Goal: Task Accomplishment & Management: Use online tool/utility

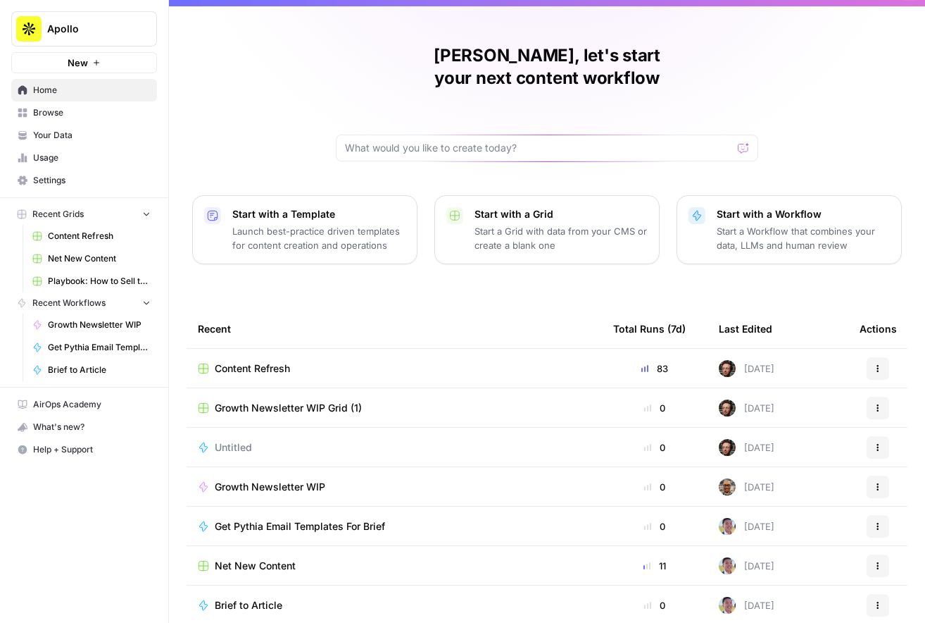
scroll to position [25, 0]
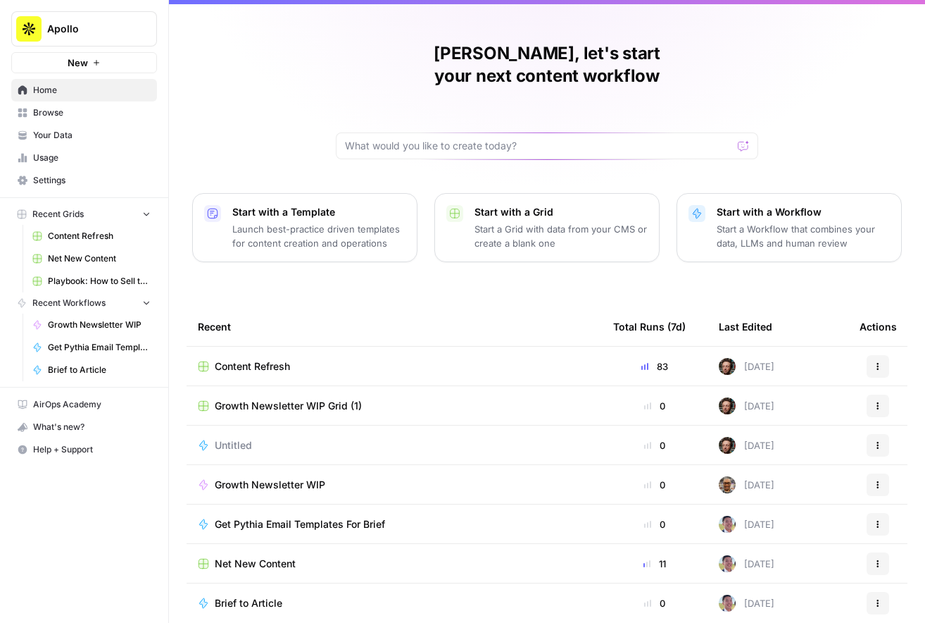
click at [420, 359] on div "Content Refresh" at bounding box center [394, 366] width 393 height 14
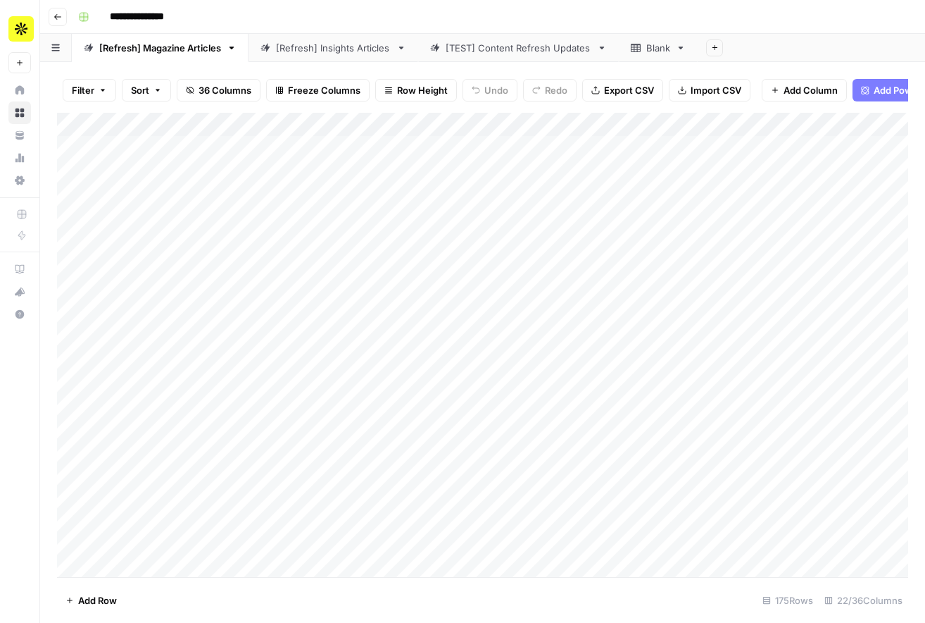
click at [192, 148] on div "Add Column" at bounding box center [482, 345] width 851 height 464
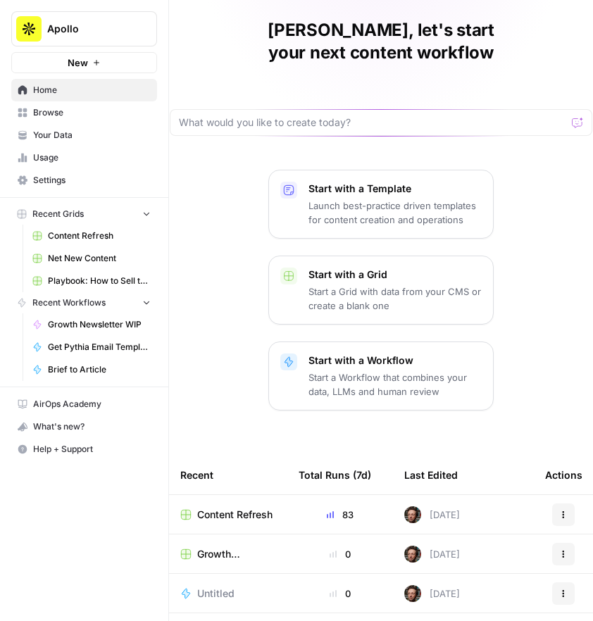
scroll to position [64, 0]
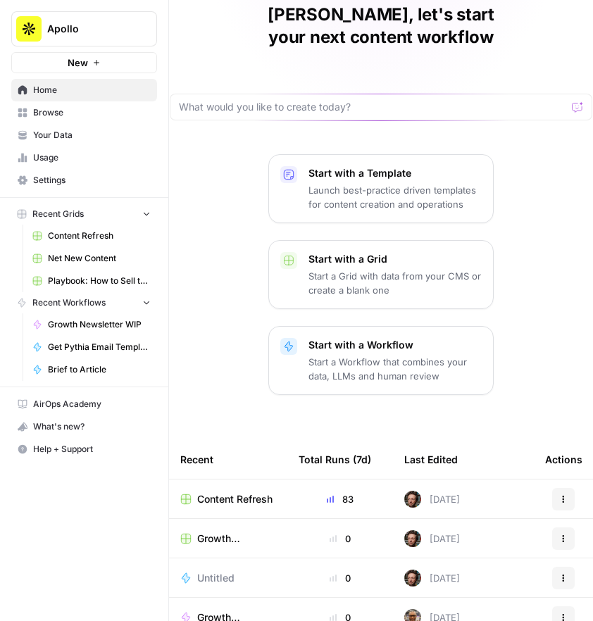
click at [193, 480] on td "Content Refresh" at bounding box center [228, 499] width 118 height 39
click at [227, 492] on span "Content Refresh" at bounding box center [234, 499] width 75 height 14
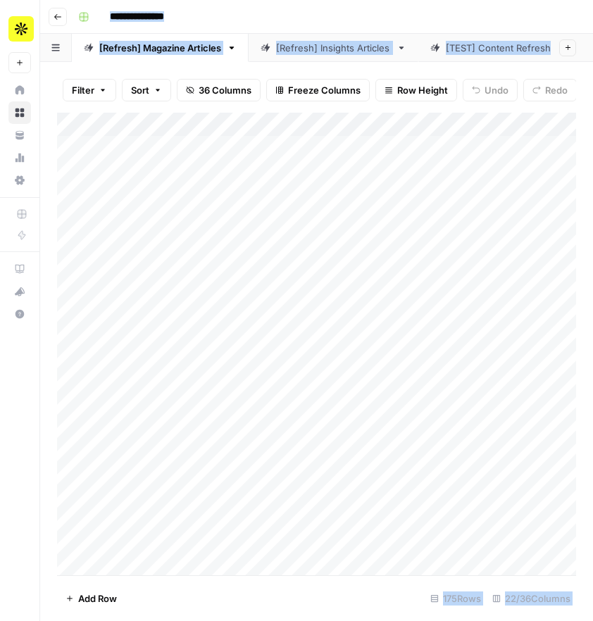
click at [205, 325] on div "Add Column" at bounding box center [316, 344] width 519 height 463
click at [191, 318] on div "Add Column" at bounding box center [316, 344] width 519 height 463
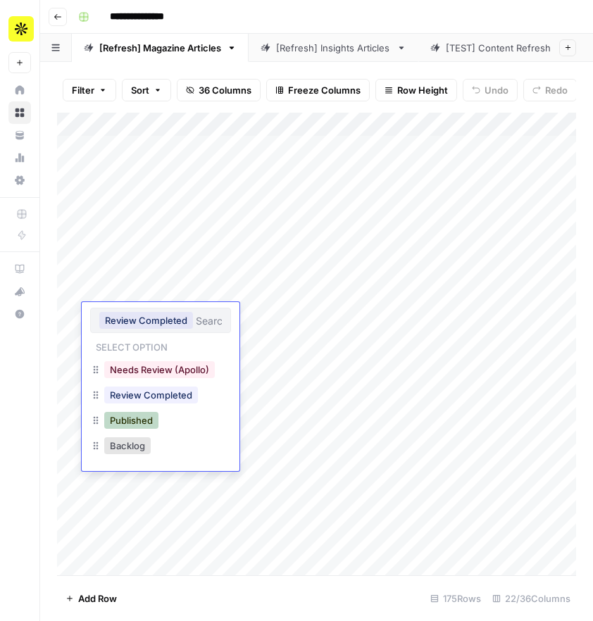
click at [141, 418] on button "Published" at bounding box center [131, 420] width 54 height 17
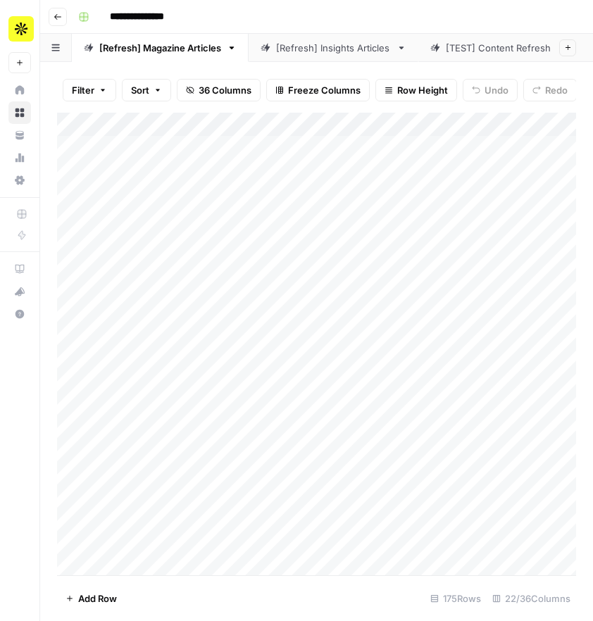
click at [350, 346] on div "Add Column" at bounding box center [316, 344] width 519 height 463
click at [527, 126] on icon "Next Result" at bounding box center [530, 130] width 11 height 11
click at [192, 320] on div "Add Column" at bounding box center [316, 344] width 519 height 463
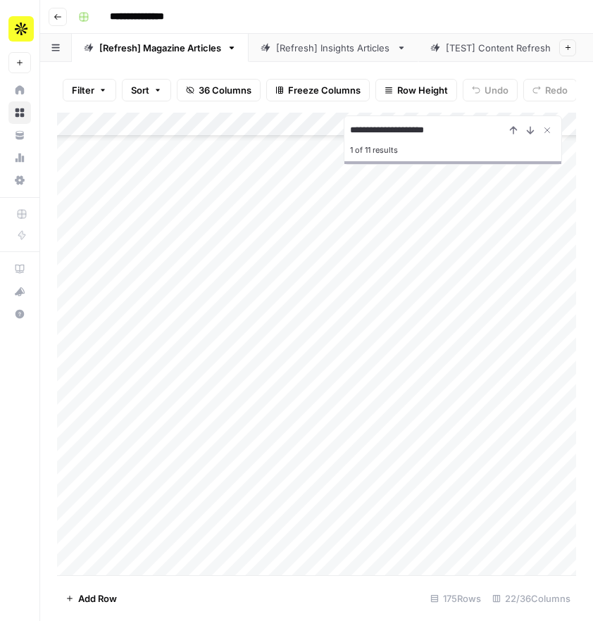
click at [215, 313] on div "Add Column" at bounding box center [316, 344] width 519 height 463
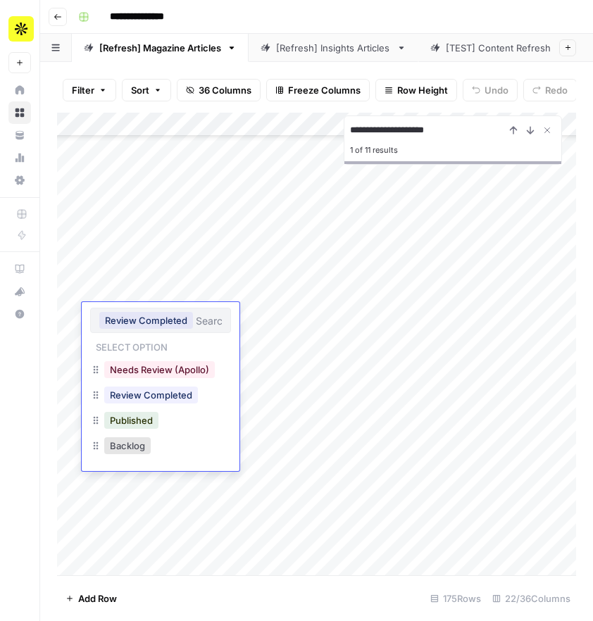
click at [157, 420] on button "Published" at bounding box center [131, 420] width 54 height 17
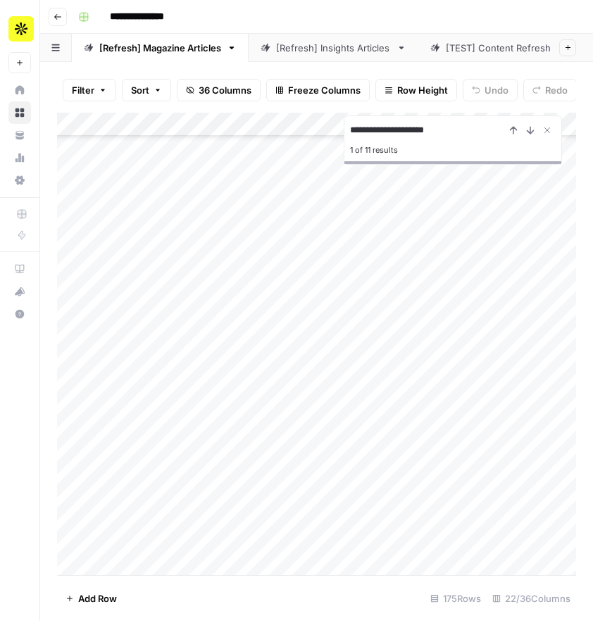
click at [437, 132] on input "**********" at bounding box center [427, 130] width 155 height 17
type input "**********"
click at [529, 130] on icon "Next Result" at bounding box center [530, 130] width 11 height 11
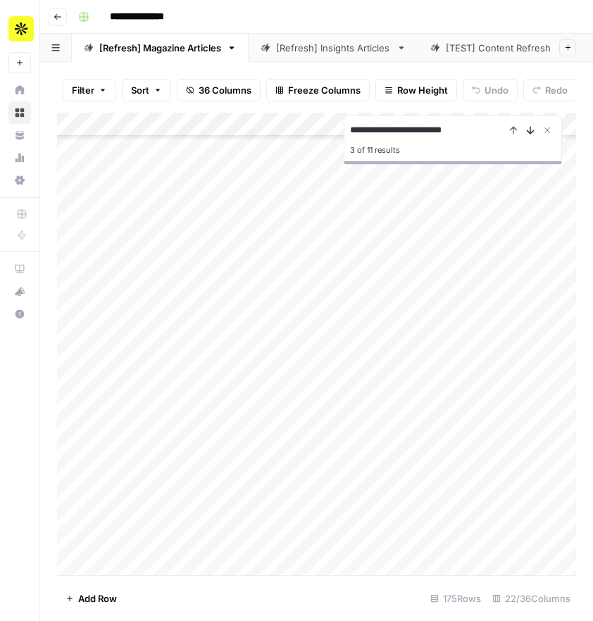
click at [529, 130] on icon "Next Result" at bounding box center [530, 130] width 11 height 11
click at [546, 129] on icon "Close Search" at bounding box center [547, 130] width 5 height 5
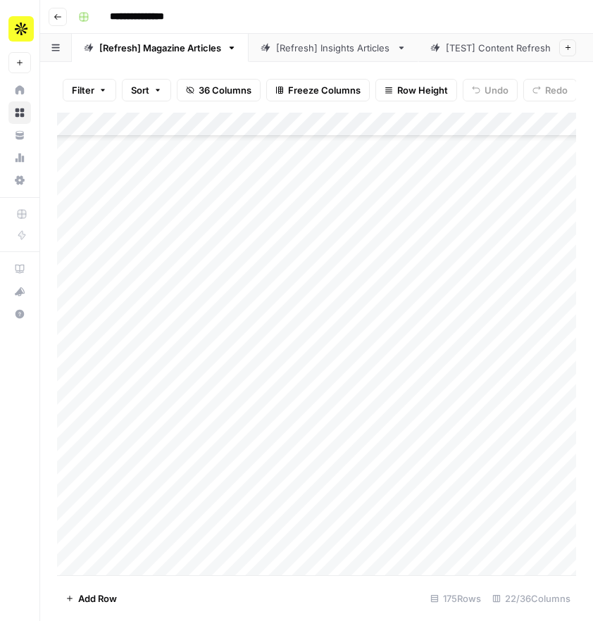
click at [280, 256] on div "Add Column" at bounding box center [316, 344] width 519 height 463
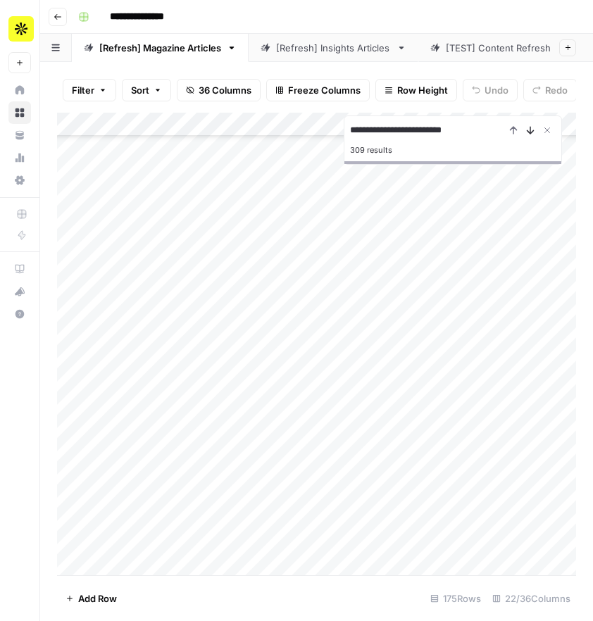
click at [531, 132] on icon "Next Result" at bounding box center [530, 130] width 6 height 7
click at [192, 523] on div "Add Column" at bounding box center [316, 344] width 519 height 463
click at [212, 530] on div "Add Column" at bounding box center [316, 344] width 519 height 463
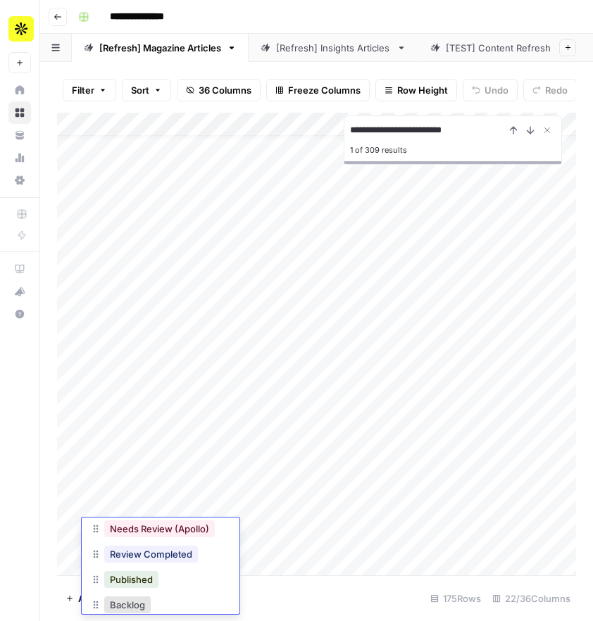
scroll to position [73, 0]
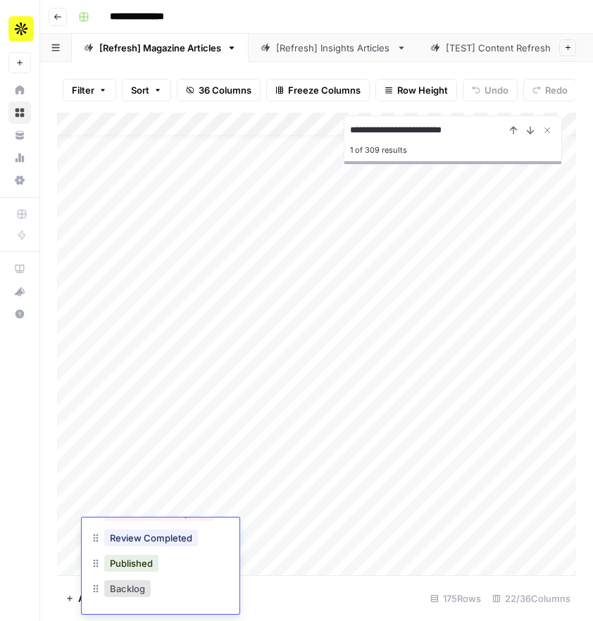
click at [187, 568] on div "Published" at bounding box center [160, 564] width 141 height 25
click at [171, 571] on div "Published" at bounding box center [160, 564] width 141 height 25
click at [132, 561] on button "Published" at bounding box center [131, 563] width 54 height 17
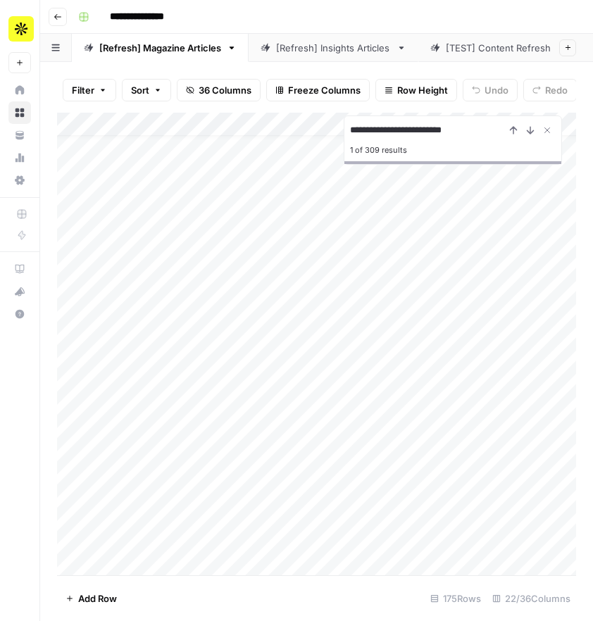
click at [261, 508] on div "Add Column" at bounding box center [316, 344] width 519 height 463
click at [420, 133] on input "**********" at bounding box center [427, 130] width 155 height 17
click at [514, 130] on icon "Previous Result" at bounding box center [513, 130] width 11 height 11
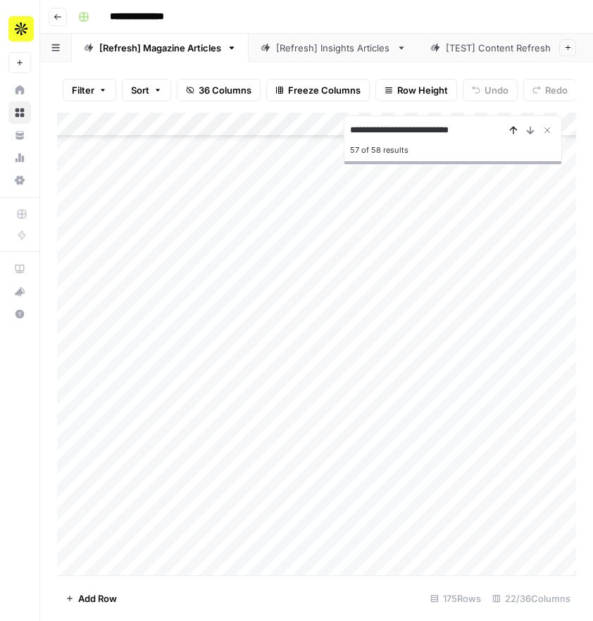
click at [514, 130] on icon "Previous Result" at bounding box center [513, 130] width 11 height 11
click at [284, 221] on div "Add Column" at bounding box center [316, 344] width 519 height 463
click at [165, 505] on div "Add Column" at bounding box center [316, 344] width 519 height 463
click at [187, 506] on div "Add Column" at bounding box center [316, 344] width 519 height 463
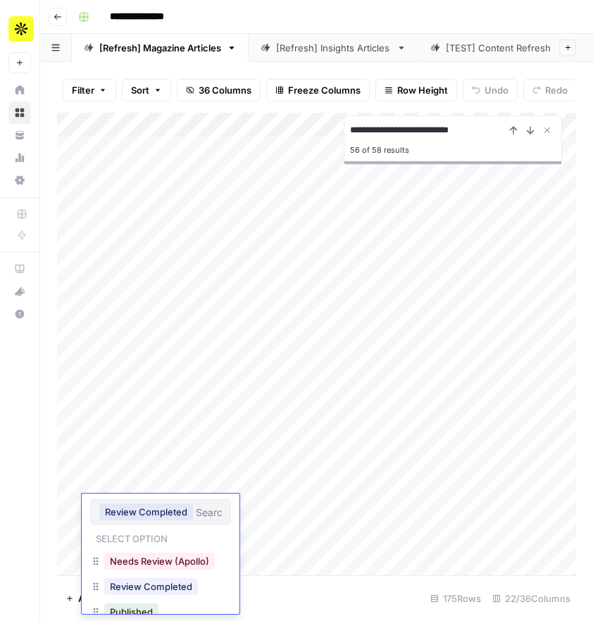
scroll to position [42, 0]
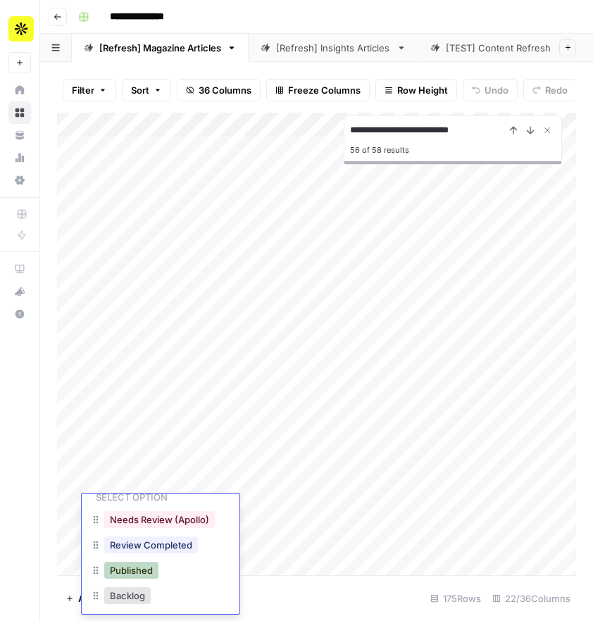
click at [154, 572] on button "Published" at bounding box center [131, 570] width 54 height 17
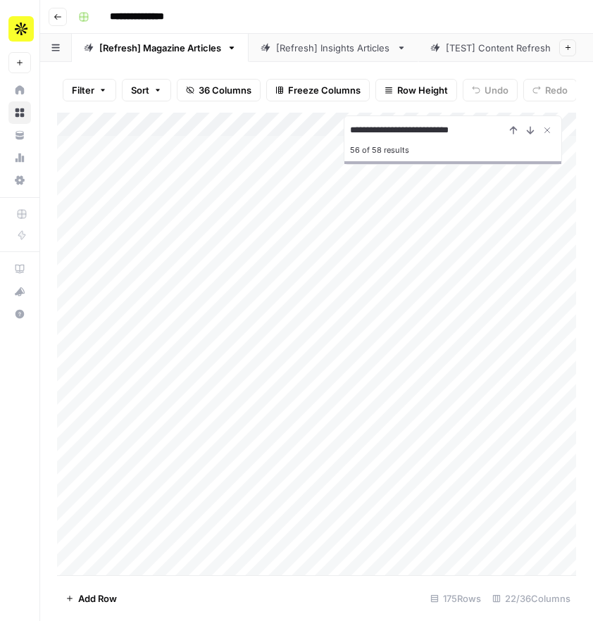
click at [406, 138] on input "**********" at bounding box center [427, 130] width 155 height 17
click at [149, 459] on div "Add Column" at bounding box center [316, 344] width 519 height 463
click at [175, 460] on div "Add Column" at bounding box center [316, 344] width 519 height 463
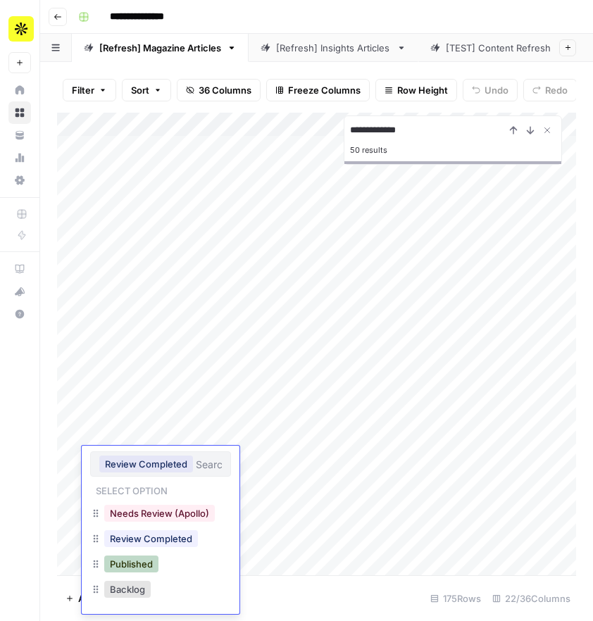
click at [156, 560] on button "Published" at bounding box center [131, 564] width 54 height 17
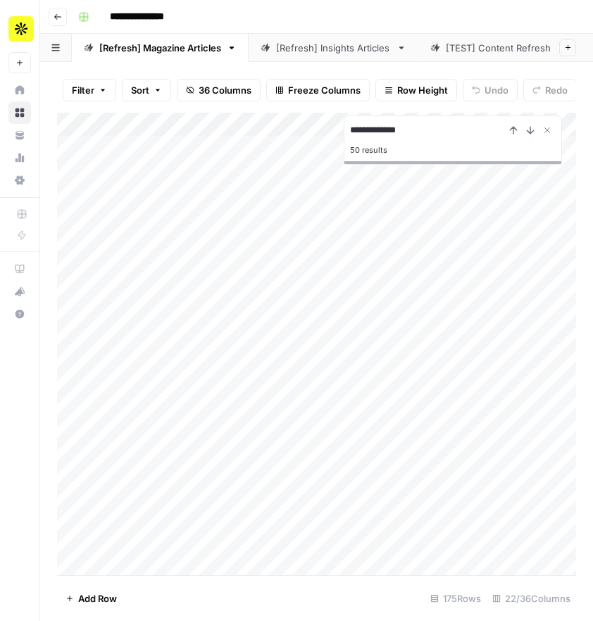
click at [120, 344] on div "Add Column" at bounding box center [316, 344] width 519 height 463
click at [146, 344] on div "Add Column" at bounding box center [316, 344] width 519 height 463
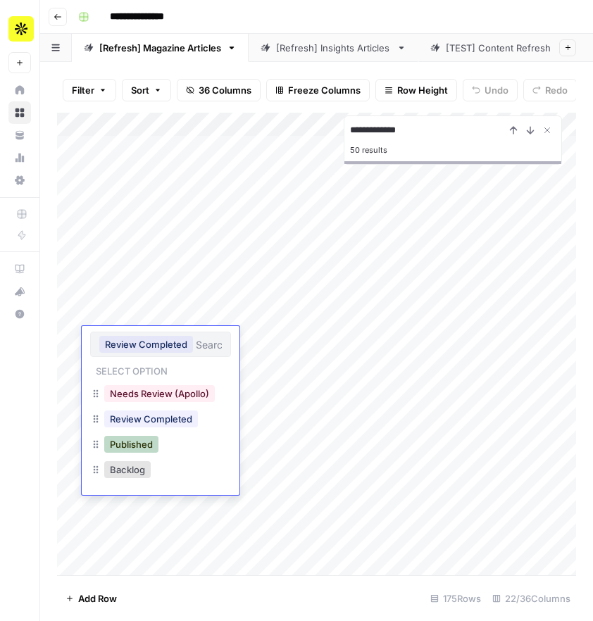
click at [144, 442] on button "Published" at bounding box center [131, 444] width 54 height 17
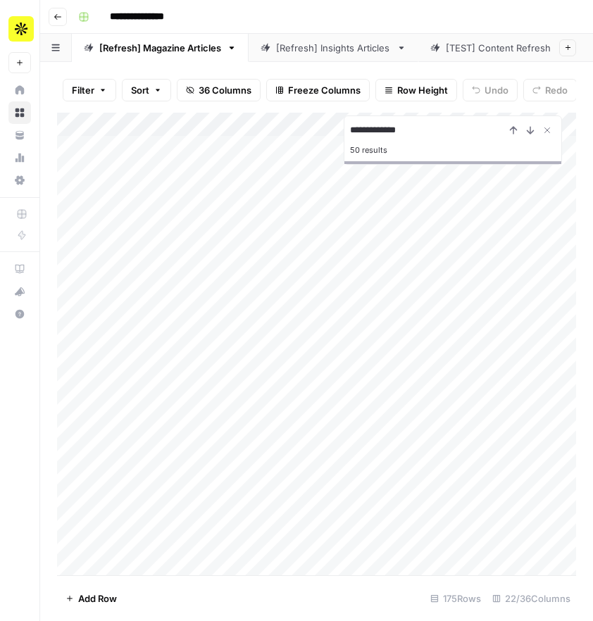
click at [175, 367] on div "Add Column" at bounding box center [316, 344] width 519 height 463
click at [139, 355] on div "Add Column" at bounding box center [316, 344] width 519 height 463
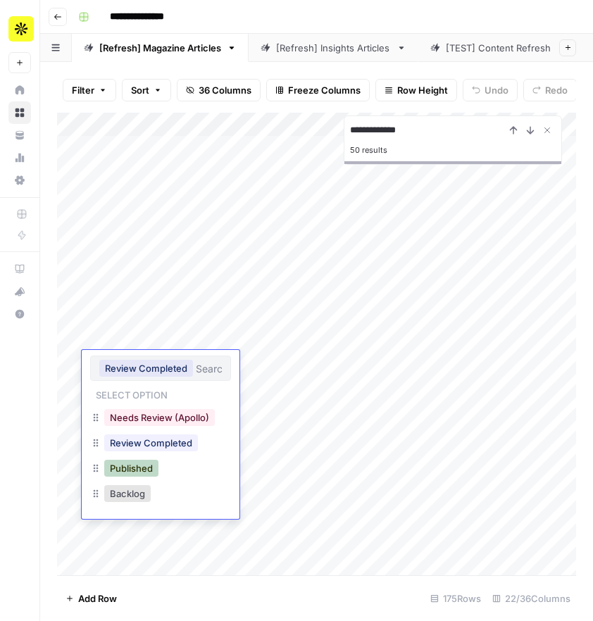
click at [151, 473] on button "Published" at bounding box center [131, 468] width 54 height 17
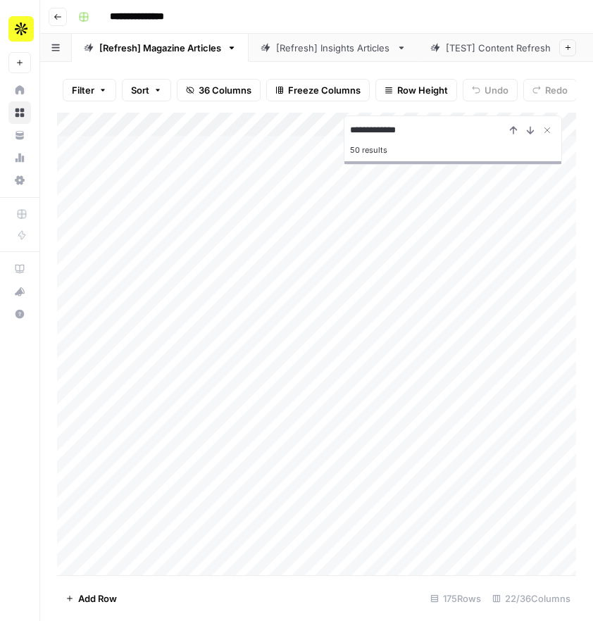
click at [419, 127] on input "**********" at bounding box center [427, 130] width 155 height 17
type input "**********"
click at [529, 129] on icon "Next Result" at bounding box center [530, 130] width 11 height 11
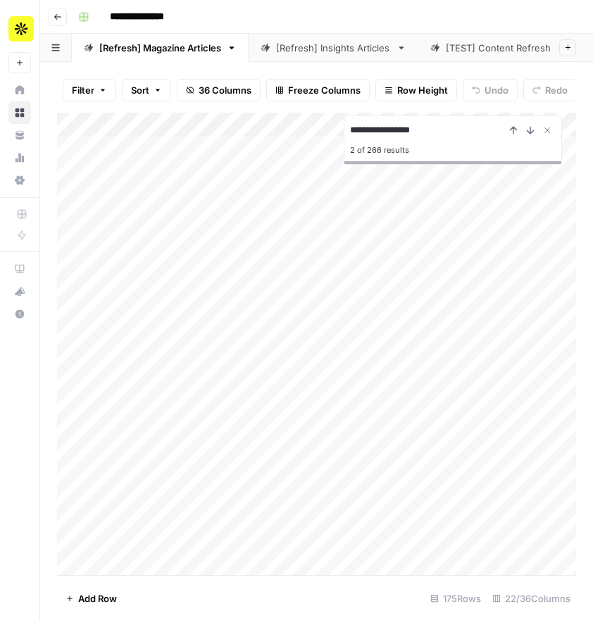
click at [169, 260] on div "Add Column" at bounding box center [316, 344] width 519 height 463
click at [182, 261] on div "Add Column" at bounding box center [316, 344] width 519 height 463
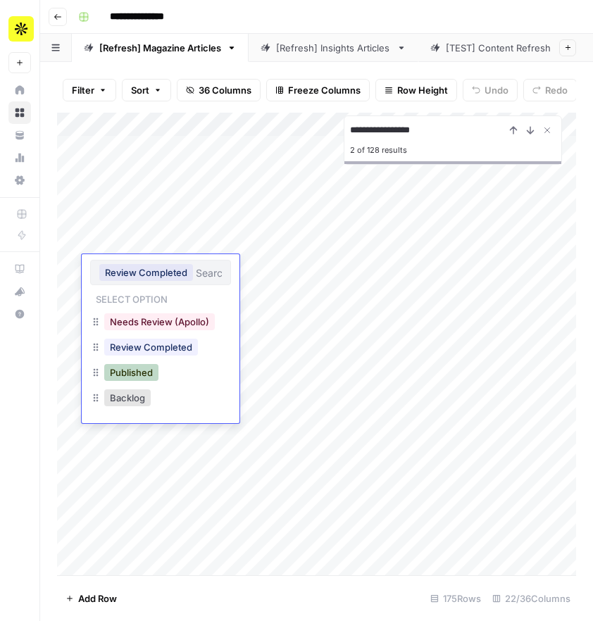
click at [140, 370] on button "Published" at bounding box center [131, 372] width 54 height 17
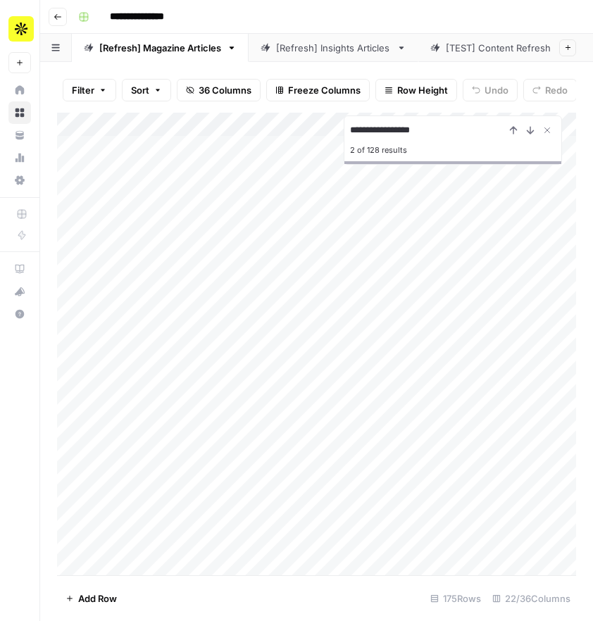
click at [144, 246] on div "Add Column" at bounding box center [316, 344] width 519 height 463
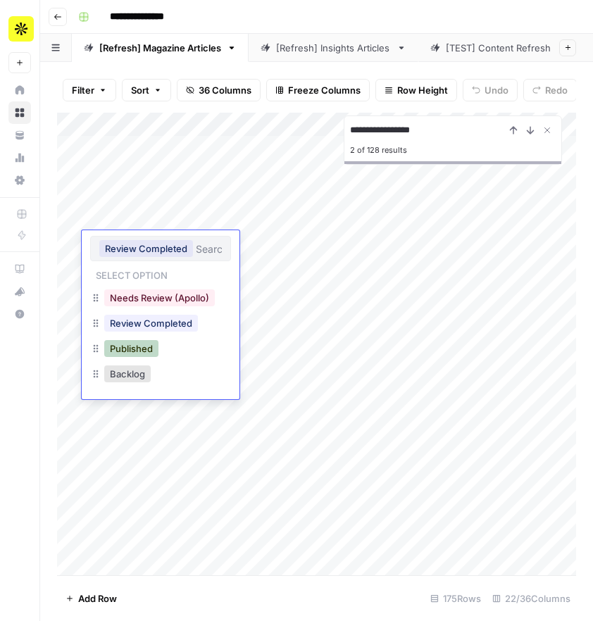
click at [136, 350] on button "Published" at bounding box center [131, 348] width 54 height 17
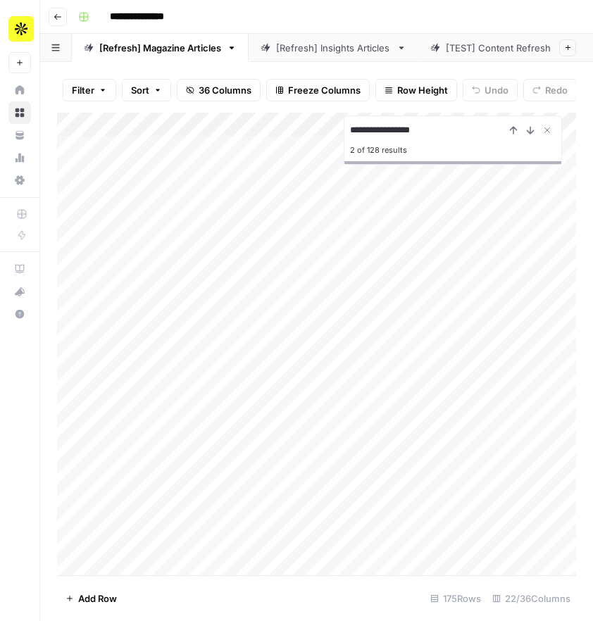
click at [115, 294] on div "Add Column" at bounding box center [316, 344] width 519 height 463
click at [154, 297] on div "Add Column" at bounding box center [316, 344] width 519 height 463
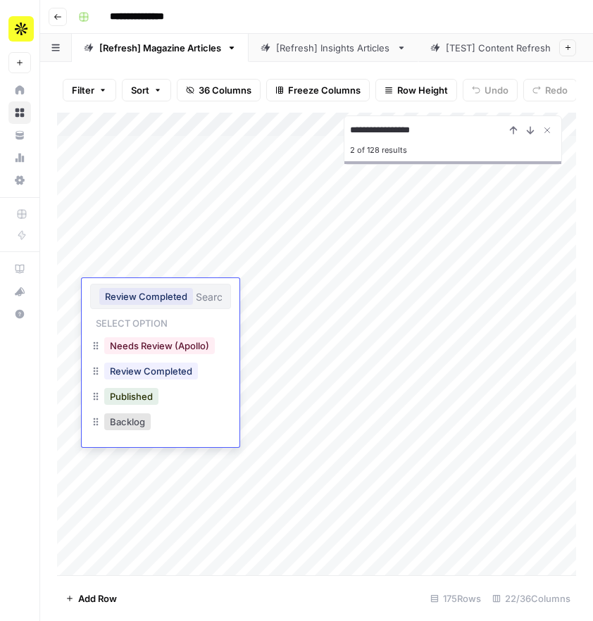
click at [162, 398] on div "Published" at bounding box center [160, 397] width 141 height 25
click at [182, 397] on div "Published" at bounding box center [160, 397] width 141 height 25
click at [143, 400] on button "Published" at bounding box center [131, 396] width 54 height 17
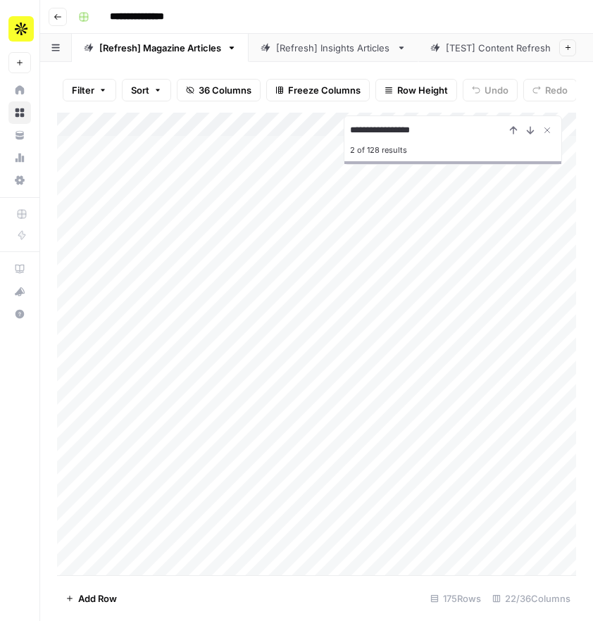
click at [263, 381] on div "Add Column" at bounding box center [316, 344] width 519 height 463
click at [174, 125] on div "Add Column" at bounding box center [316, 344] width 519 height 463
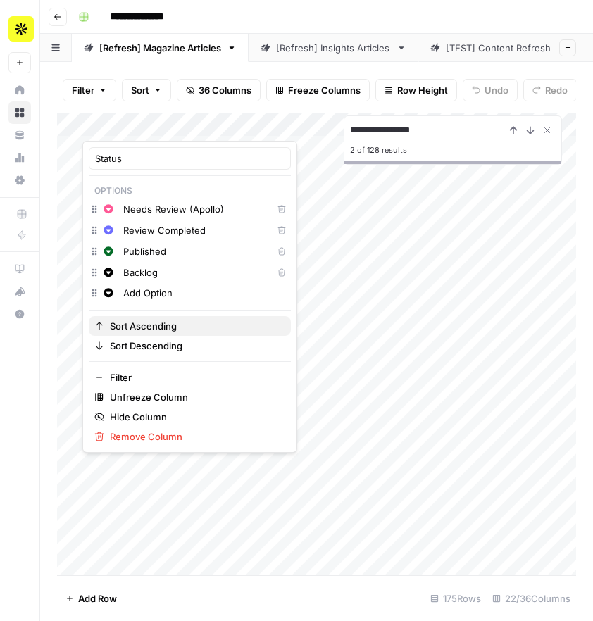
click at [140, 330] on span "Sort Ascending" at bounding box center [195, 326] width 170 height 14
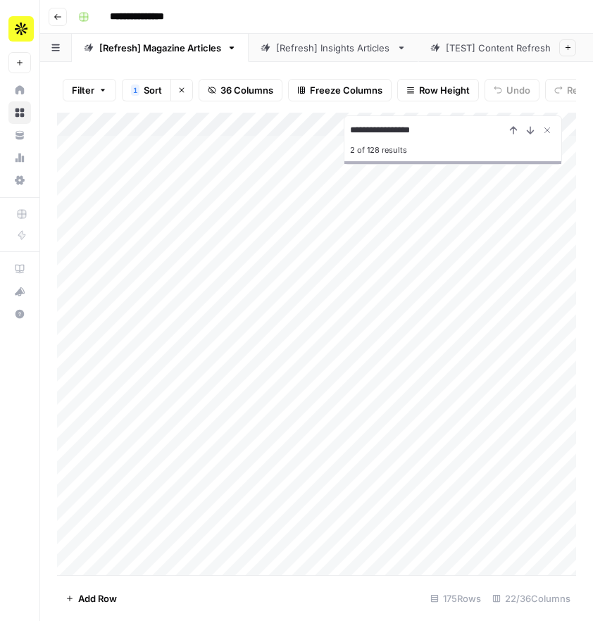
click at [160, 127] on div "Add Column" at bounding box center [316, 344] width 519 height 463
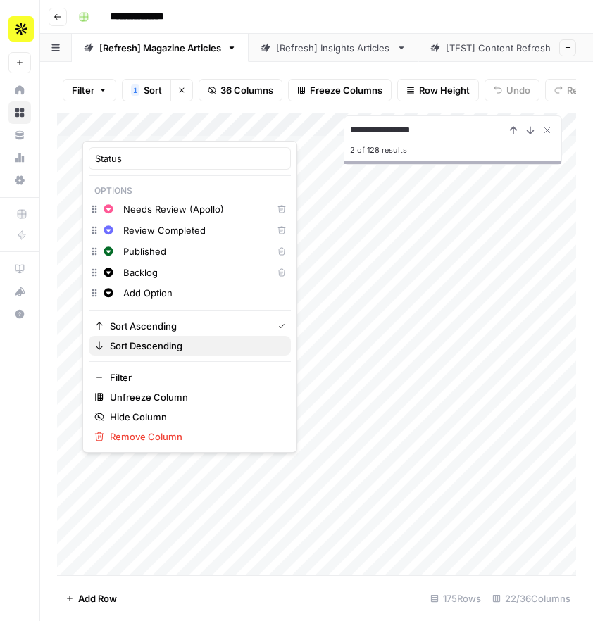
click at [133, 339] on span "Sort Descending" at bounding box center [195, 346] width 170 height 14
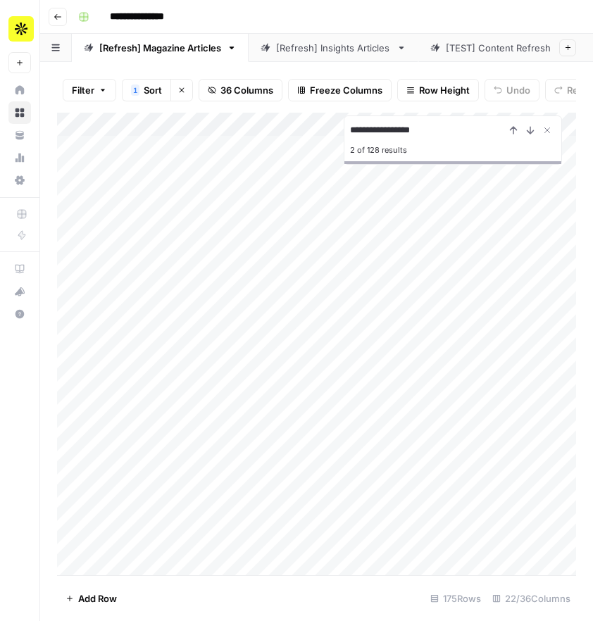
click at [284, 282] on div "Add Column" at bounding box center [316, 344] width 519 height 463
click at [550, 132] on icon "Close Search" at bounding box center [547, 130] width 11 height 11
click at [380, 238] on div "Add Column" at bounding box center [316, 344] width 519 height 463
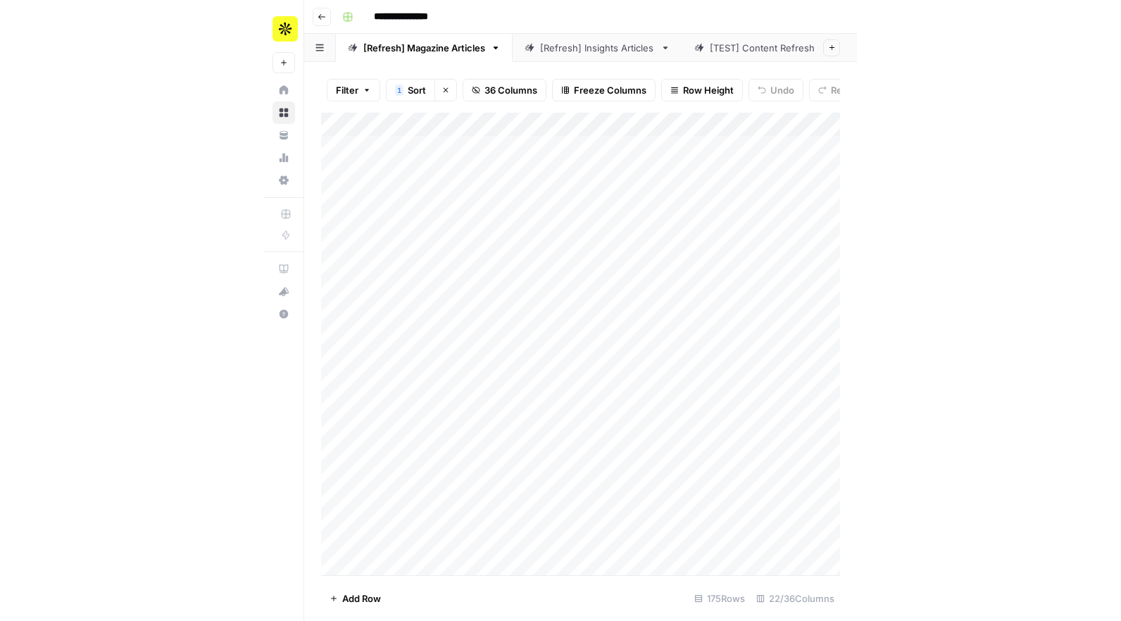
scroll to position [0, 2060]
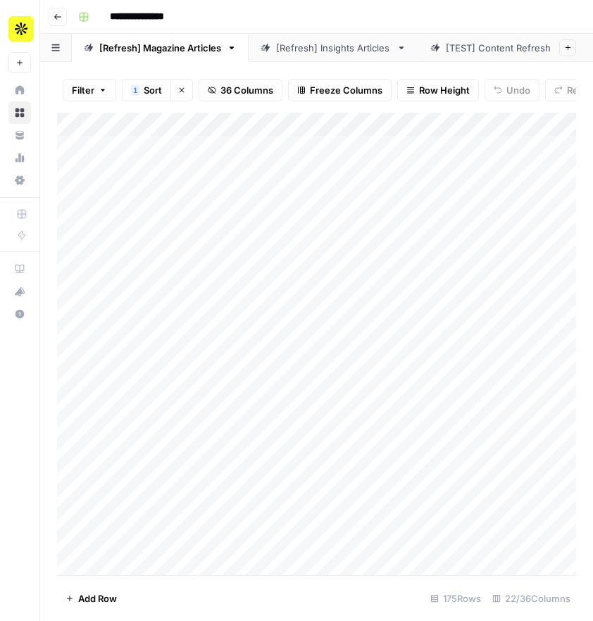
click at [361, 127] on div "Add Column" at bounding box center [316, 344] width 519 height 463
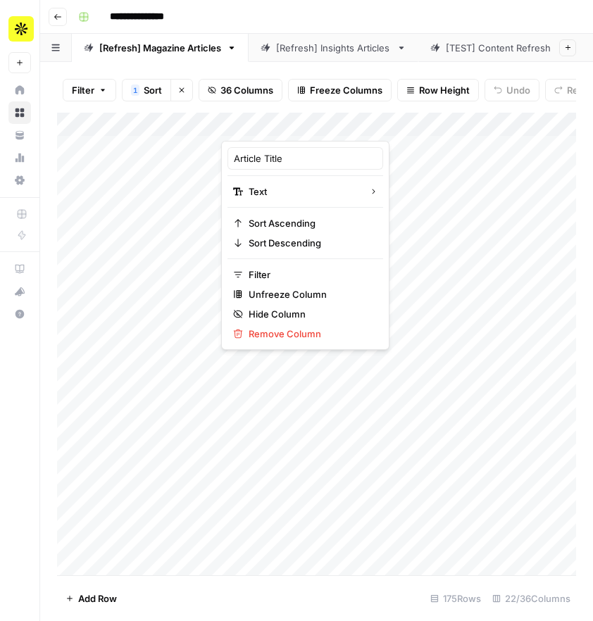
click at [331, 351] on div "Add Column" at bounding box center [316, 344] width 519 height 463
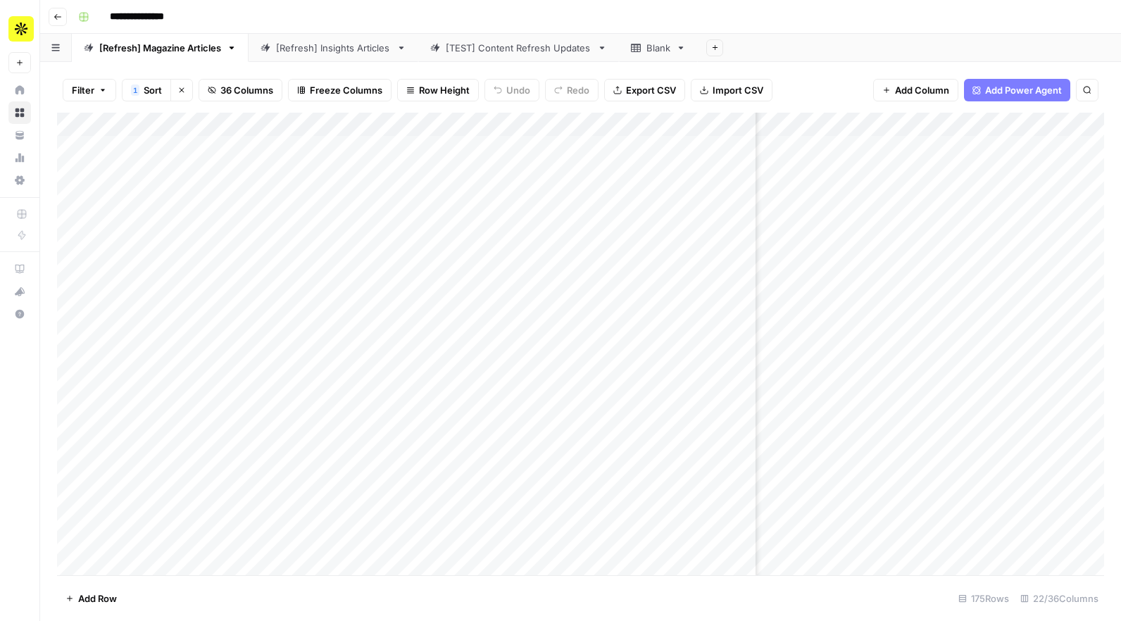
click at [592, 308] on div "Add Column" at bounding box center [580, 344] width 1047 height 463
click at [592, 234] on div "Add Column" at bounding box center [580, 344] width 1047 height 463
drag, startPoint x: 756, startPoint y: 124, endPoint x: 606, endPoint y: 125, distance: 150.0
click at [592, 125] on div "Add Column" at bounding box center [580, 344] width 1047 height 463
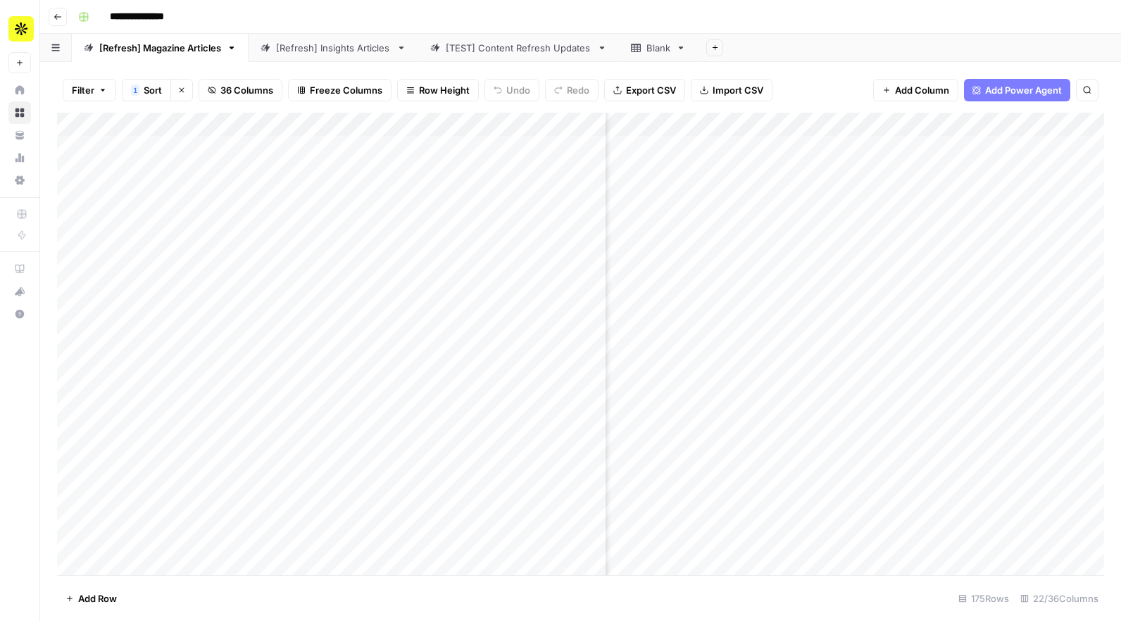
click at [463, 118] on div "Add Column" at bounding box center [580, 344] width 1047 height 463
click at [592, 275] on div "Add Column" at bounding box center [580, 344] width 1047 height 463
click at [592, 78] on div "Filter 1 Sort Clear sorts 36 Columns Freeze Columns Row Height Undo Redo Export…" at bounding box center [580, 90] width 1047 height 45
click at [556, 121] on div "Add Column" at bounding box center [580, 344] width 1047 height 463
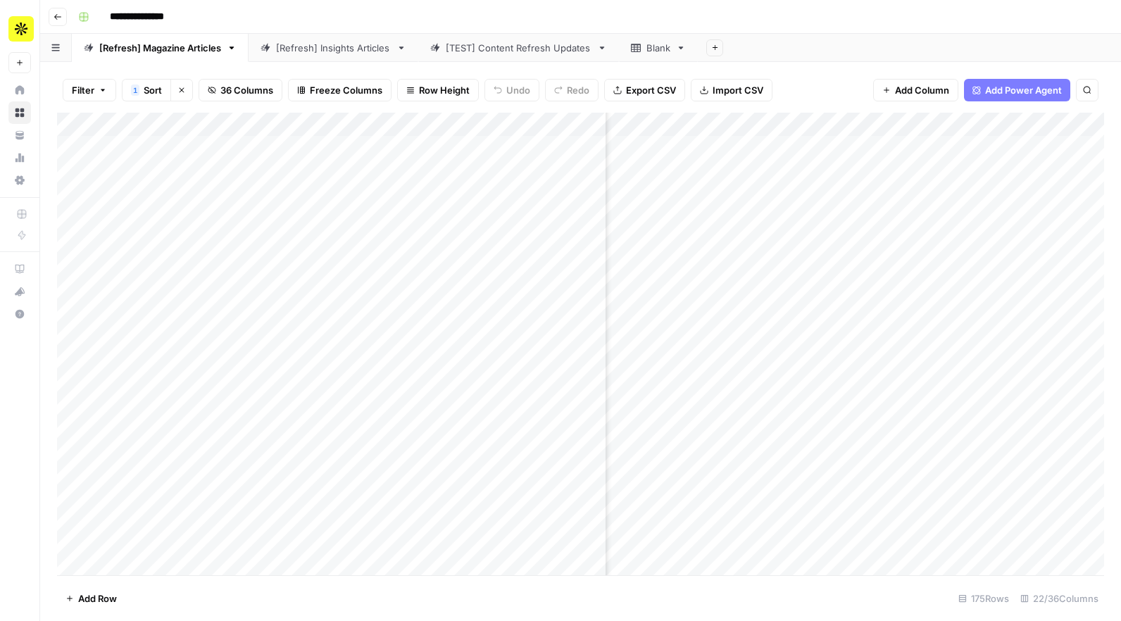
click at [400, 110] on div "Filter 1 Sort Clear sorts 36 Columns Freeze Columns Row Height Undo Redo Export…" at bounding box center [580, 90] width 1047 height 45
drag, startPoint x: 484, startPoint y: 123, endPoint x: 387, endPoint y: 122, distance: 97.2
click at [387, 122] on div "Add Column" at bounding box center [580, 344] width 1047 height 463
click at [513, 123] on div "Add Column" at bounding box center [580, 344] width 1047 height 463
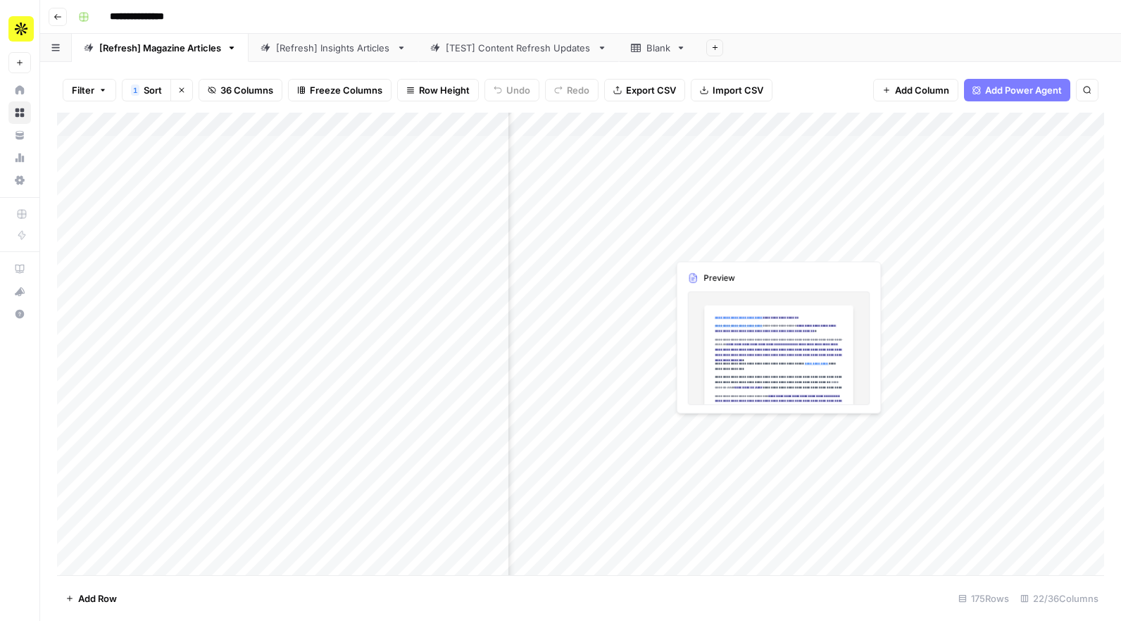
click at [592, 244] on div "Add Column" at bounding box center [580, 344] width 1047 height 463
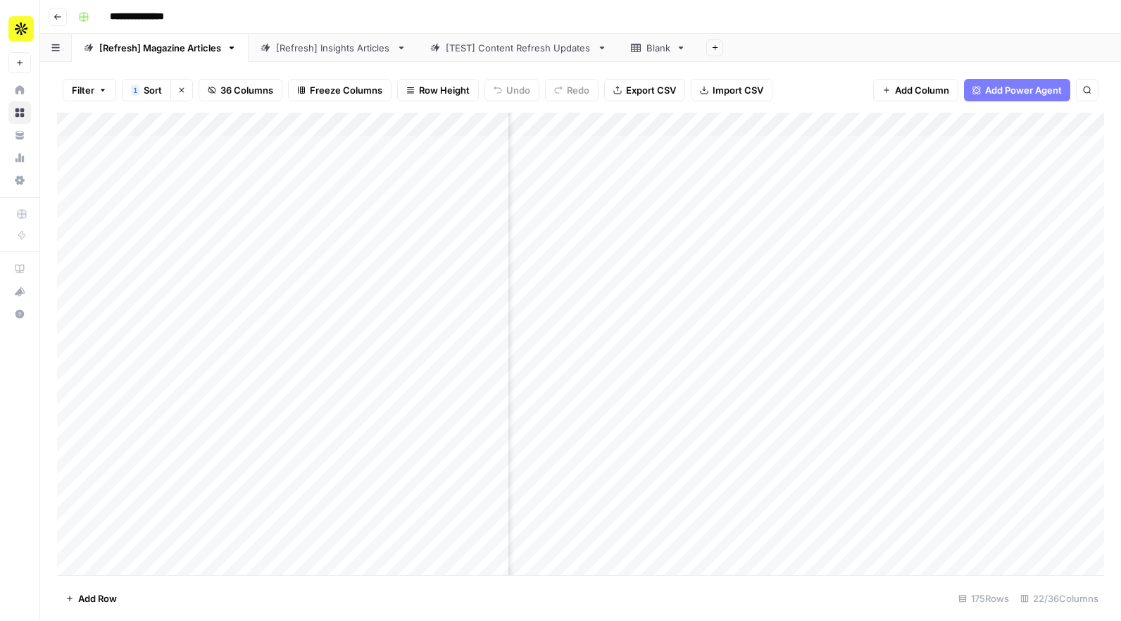
scroll to position [0, 1399]
click at [592, 149] on div "Add Column" at bounding box center [580, 344] width 1047 height 463
click at [592, 168] on div "Add Column" at bounding box center [580, 344] width 1047 height 463
click at [592, 193] on div "Add Column" at bounding box center [580, 344] width 1047 height 463
click at [592, 247] on div "Add Column" at bounding box center [580, 344] width 1047 height 463
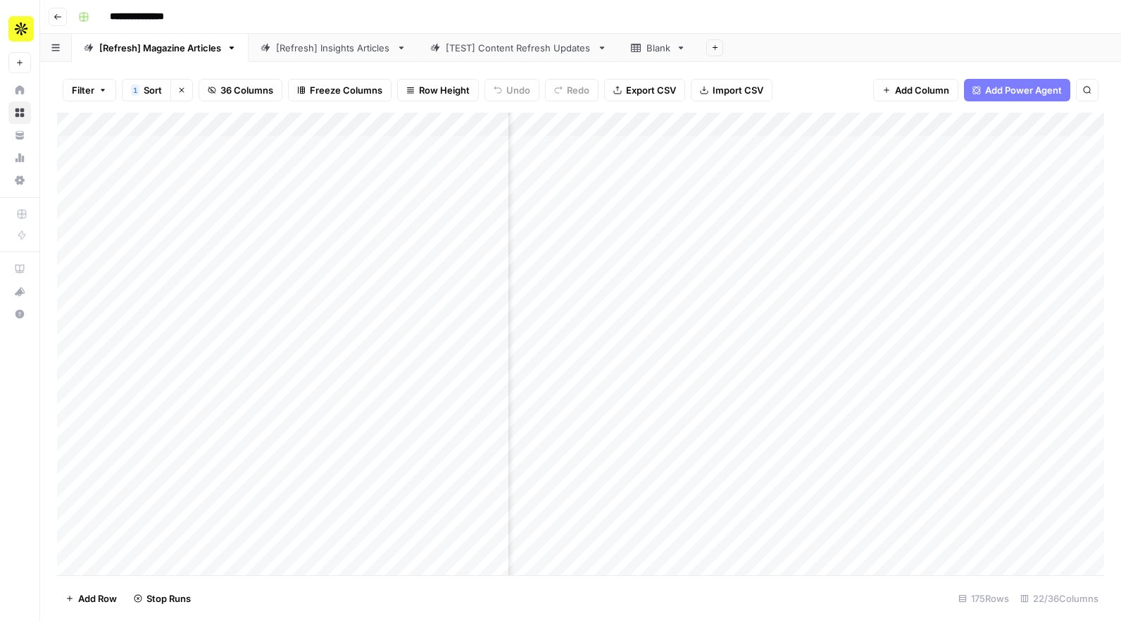
click at [592, 269] on div "Add Column" at bounding box center [580, 344] width 1047 height 463
click at [592, 297] on div "Add Column" at bounding box center [580, 344] width 1047 height 463
click at [592, 268] on div "Add Column" at bounding box center [580, 344] width 1047 height 463
click at [592, 316] on div "Add Column" at bounding box center [580, 344] width 1047 height 463
click at [592, 337] on div "Add Column" at bounding box center [580, 344] width 1047 height 463
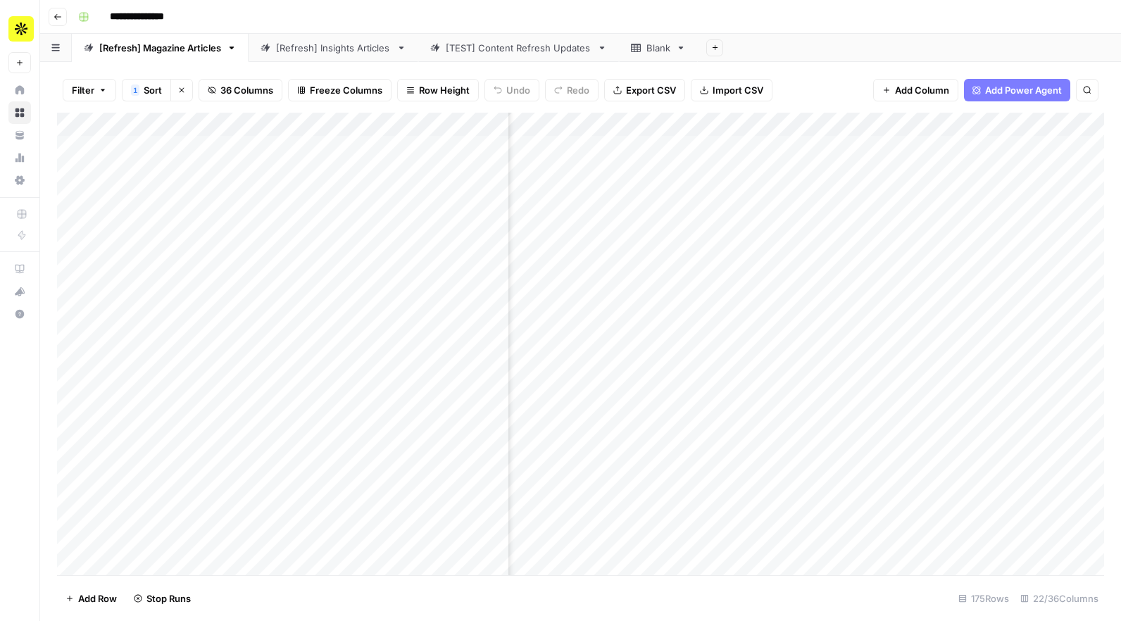
click at [592, 366] on div "Add Column" at bounding box center [580, 344] width 1047 height 463
click at [592, 389] on div "Add Column" at bounding box center [580, 344] width 1047 height 463
click at [592, 414] on div "Add Column" at bounding box center [580, 344] width 1047 height 463
click at [592, 435] on div "Add Column" at bounding box center [580, 344] width 1047 height 463
click at [592, 458] on div "Add Column" at bounding box center [580, 344] width 1047 height 463
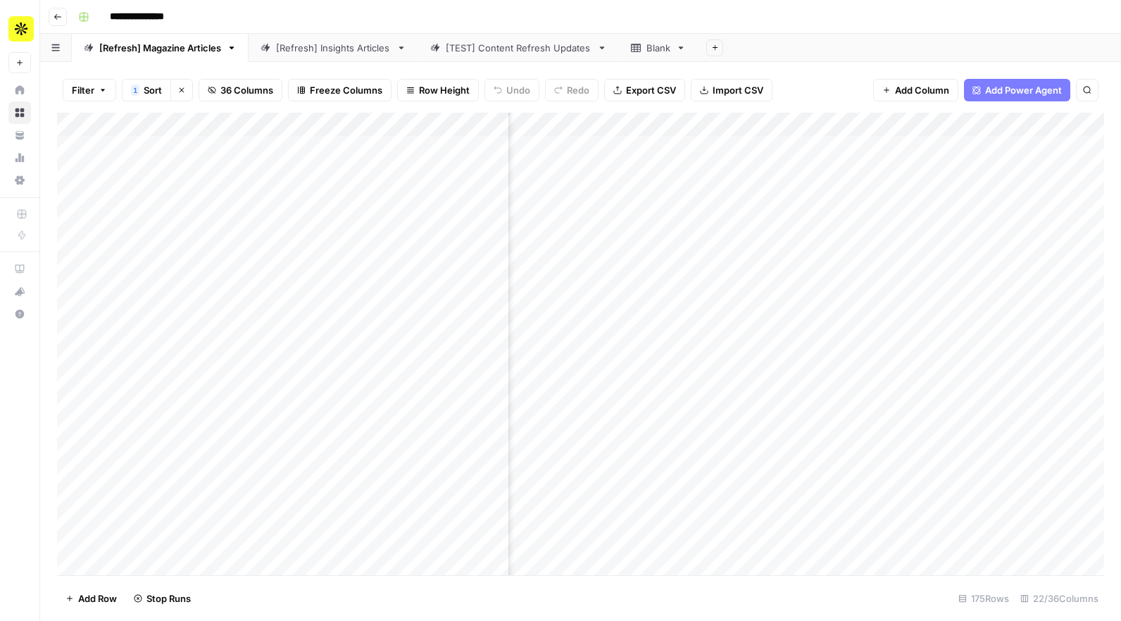
click at [592, 482] on div "Add Column" at bounding box center [580, 344] width 1047 height 463
click at [592, 505] on div "Add Column" at bounding box center [580, 344] width 1047 height 463
click at [592, 525] on div "Add Column" at bounding box center [580, 344] width 1047 height 463
click at [592, 547] on div "Add Column" at bounding box center [580, 344] width 1047 height 463
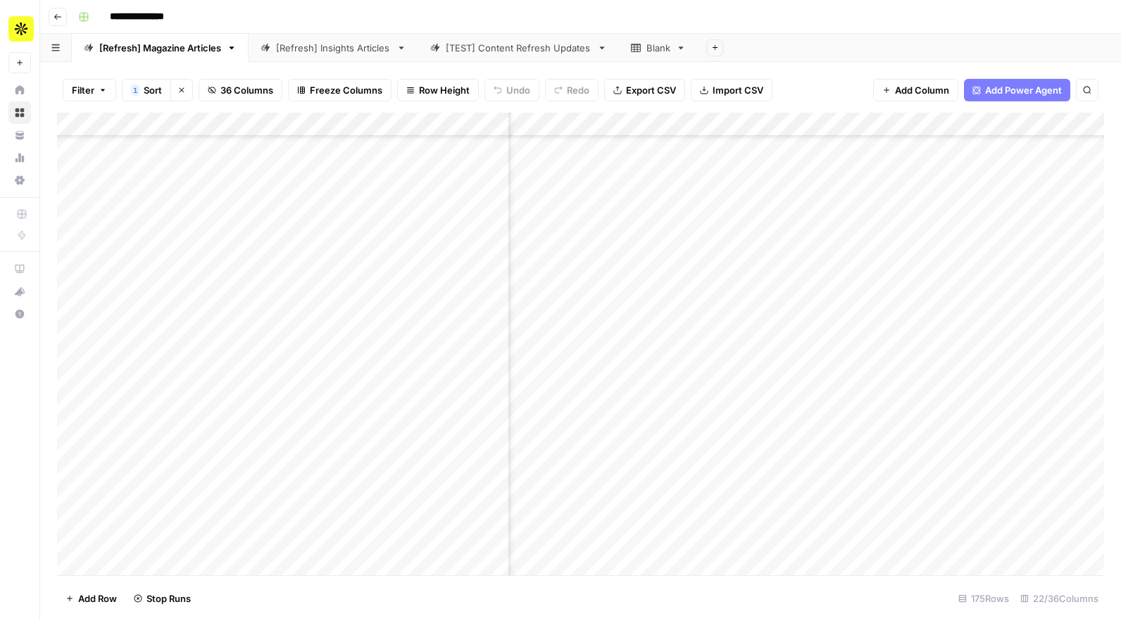
click at [592, 413] on div "Add Column" at bounding box center [580, 344] width 1047 height 463
click at [592, 425] on div "Add Column" at bounding box center [580, 344] width 1047 height 463
click at [592, 450] on div "Add Column" at bounding box center [580, 344] width 1047 height 463
click at [592, 484] on div "Add Column" at bounding box center [580, 344] width 1047 height 463
click at [592, 504] on div "Add Column" at bounding box center [580, 344] width 1047 height 463
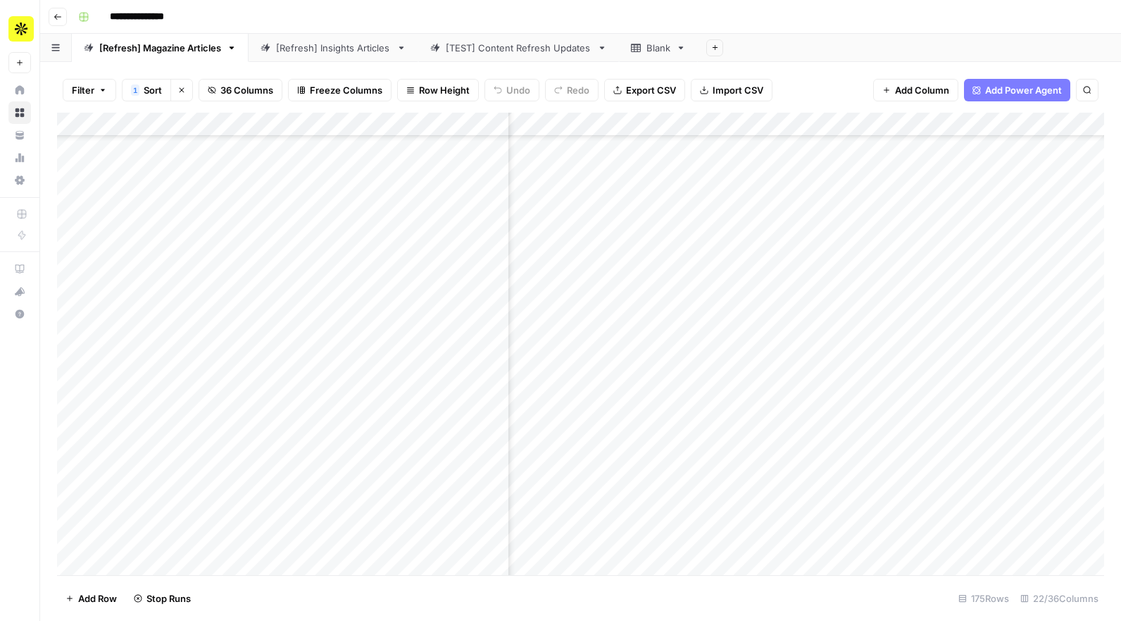
click at [592, 526] on div "Add Column" at bounding box center [580, 344] width 1047 height 463
click at [592, 548] on div "Add Column" at bounding box center [580, 344] width 1047 height 463
click at [592, 423] on div "Add Column" at bounding box center [580, 344] width 1047 height 463
click at [592, 444] on div "Add Column" at bounding box center [580, 344] width 1047 height 463
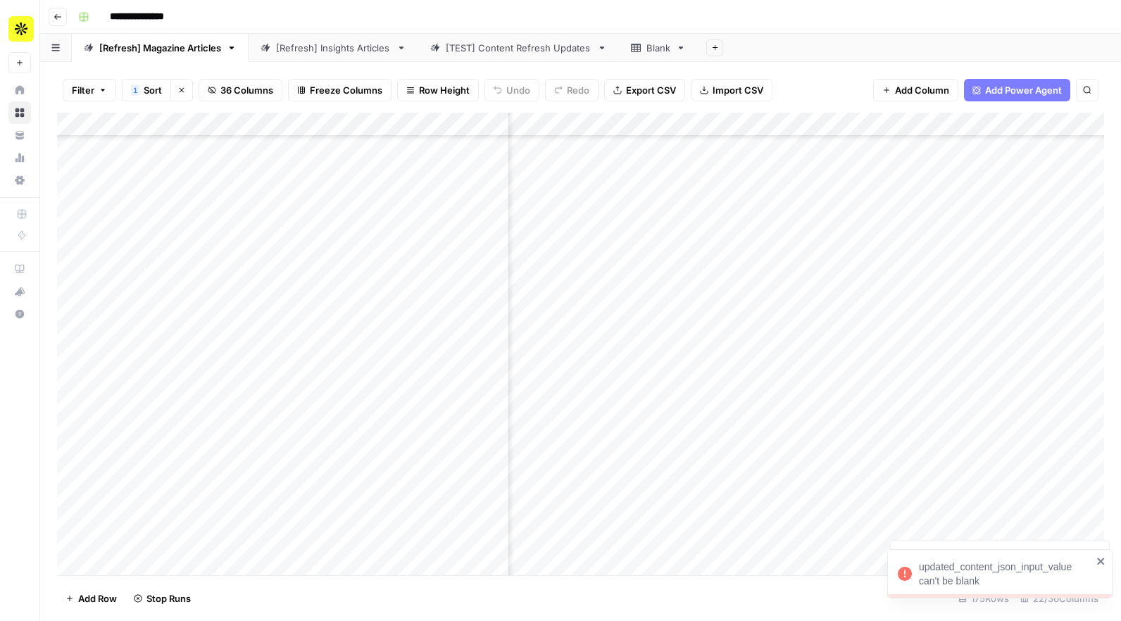
click at [592, 464] on div "Add Column" at bounding box center [580, 344] width 1047 height 463
click at [592, 394] on div "Add Column" at bounding box center [580, 344] width 1047 height 463
click at [73, 395] on div "Add Column" at bounding box center [580, 344] width 1047 height 463
click at [88, 596] on span "Delete 1 Row" at bounding box center [93, 599] width 56 height 14
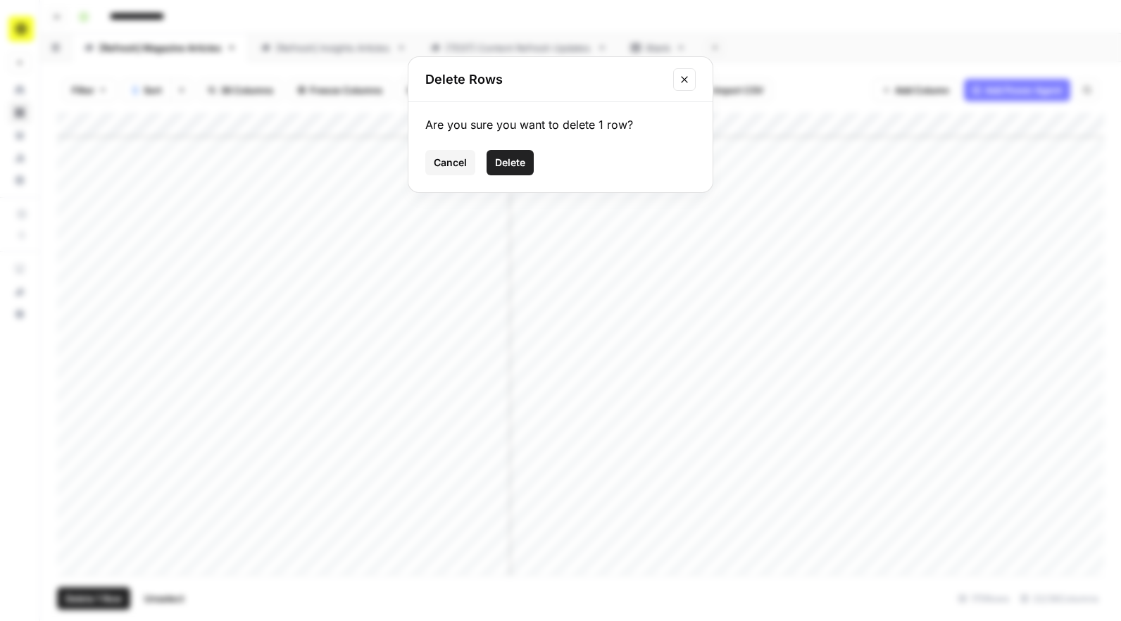
click at [513, 161] on span "Delete" at bounding box center [510, 163] width 30 height 14
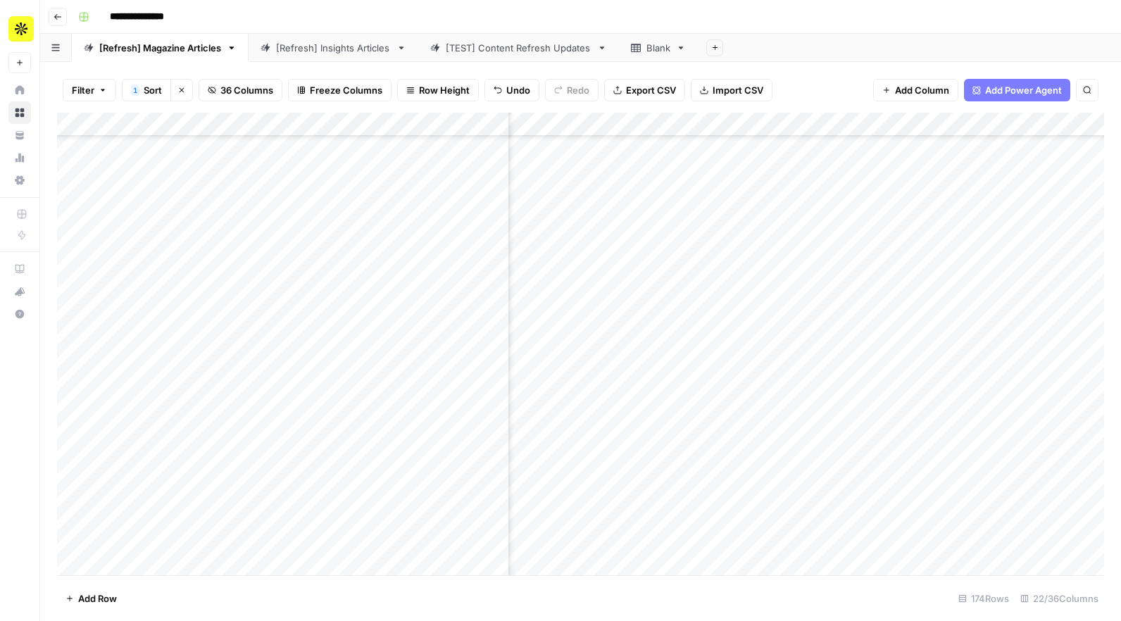
click at [65, 398] on div "Add Column" at bounding box center [580, 344] width 1047 height 463
click at [100, 602] on span "Delete 1 Row" at bounding box center [93, 599] width 56 height 14
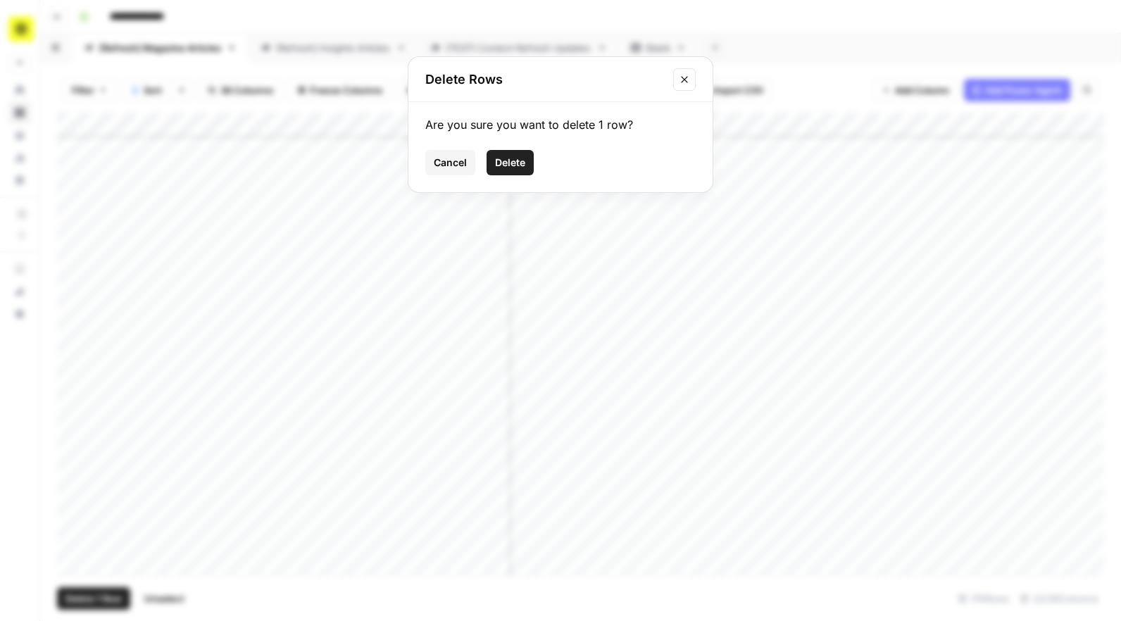
click at [508, 165] on span "Delete" at bounding box center [510, 163] width 30 height 14
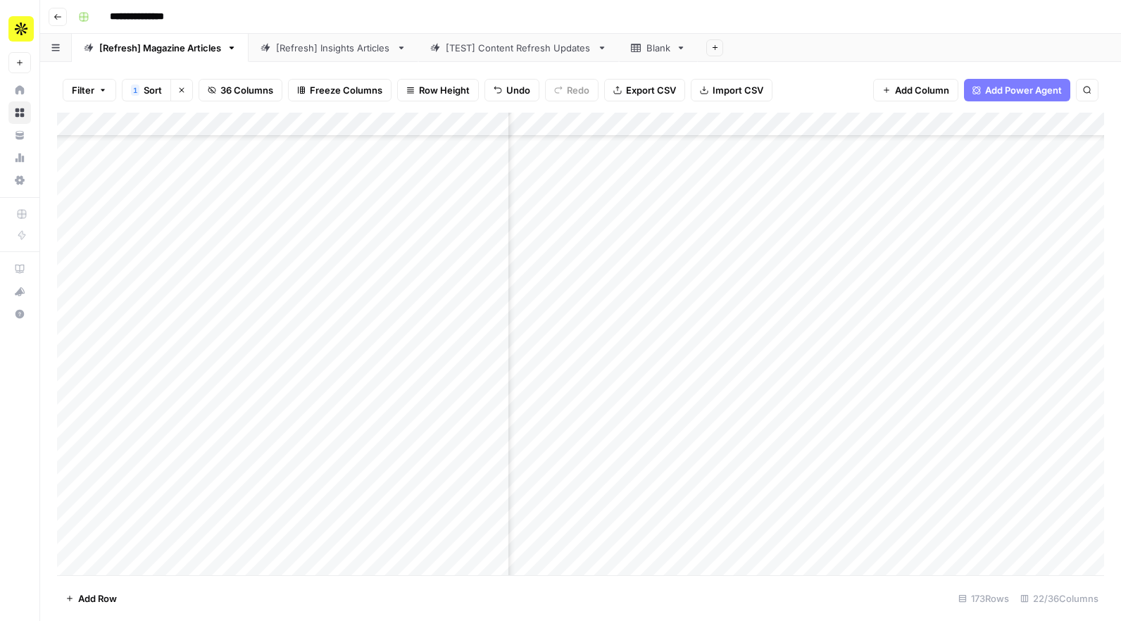
click at [592, 420] on div "Add Column" at bounding box center [580, 344] width 1047 height 463
click at [70, 418] on div "Add Column" at bounding box center [580, 344] width 1047 height 463
click at [76, 591] on button "Delete 1 Row" at bounding box center [93, 598] width 73 height 23
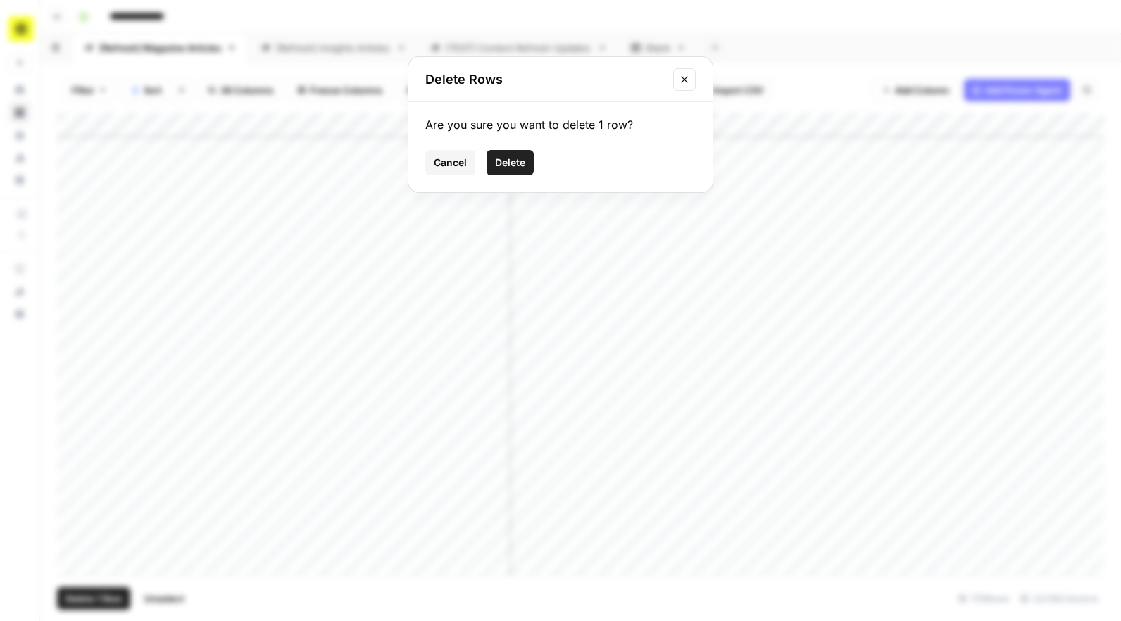
click at [506, 154] on button "Delete" at bounding box center [510, 162] width 47 height 25
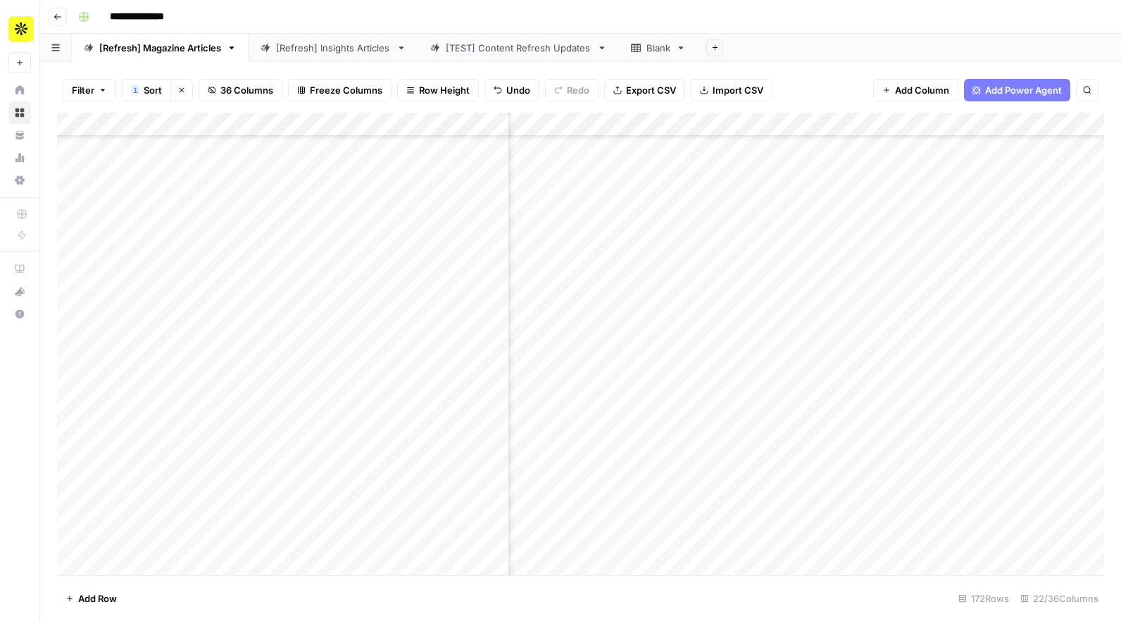
scroll to position [565, 428]
click at [72, 302] on div "Add Column" at bounding box center [580, 344] width 1047 height 463
click at [98, 597] on span "Delete 1 Row" at bounding box center [93, 599] width 56 height 14
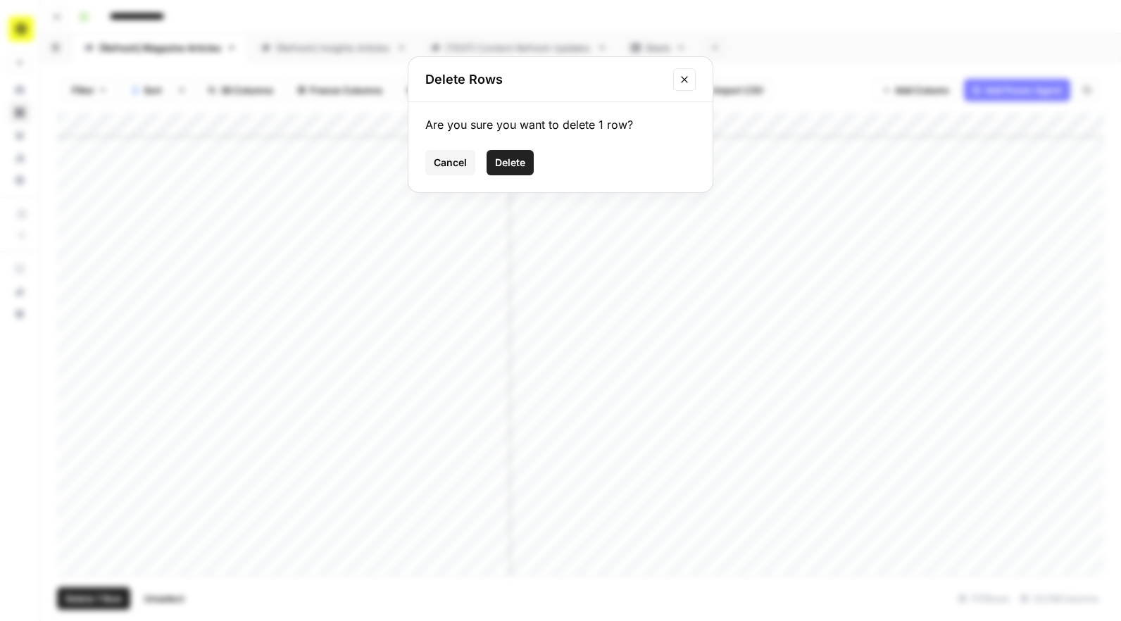
click at [518, 163] on span "Delete" at bounding box center [510, 163] width 30 height 14
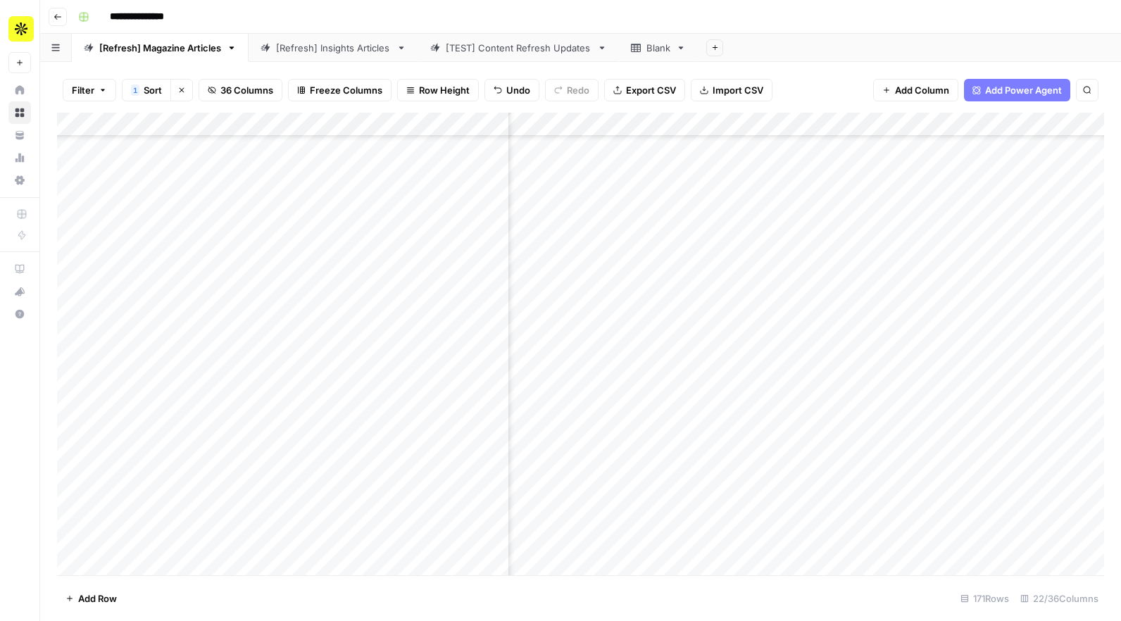
scroll to position [864, 428]
click at [63, 243] on div "Add Column" at bounding box center [580, 344] width 1047 height 463
click at [89, 598] on span "Delete 1 Row" at bounding box center [93, 599] width 56 height 14
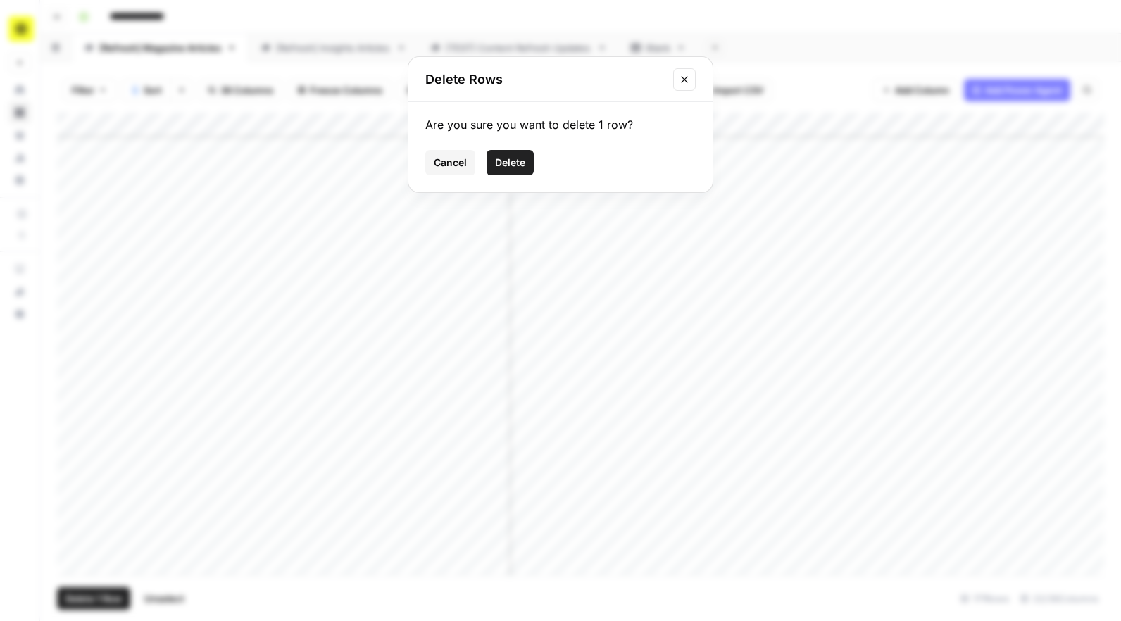
click at [506, 163] on span "Delete" at bounding box center [510, 163] width 30 height 14
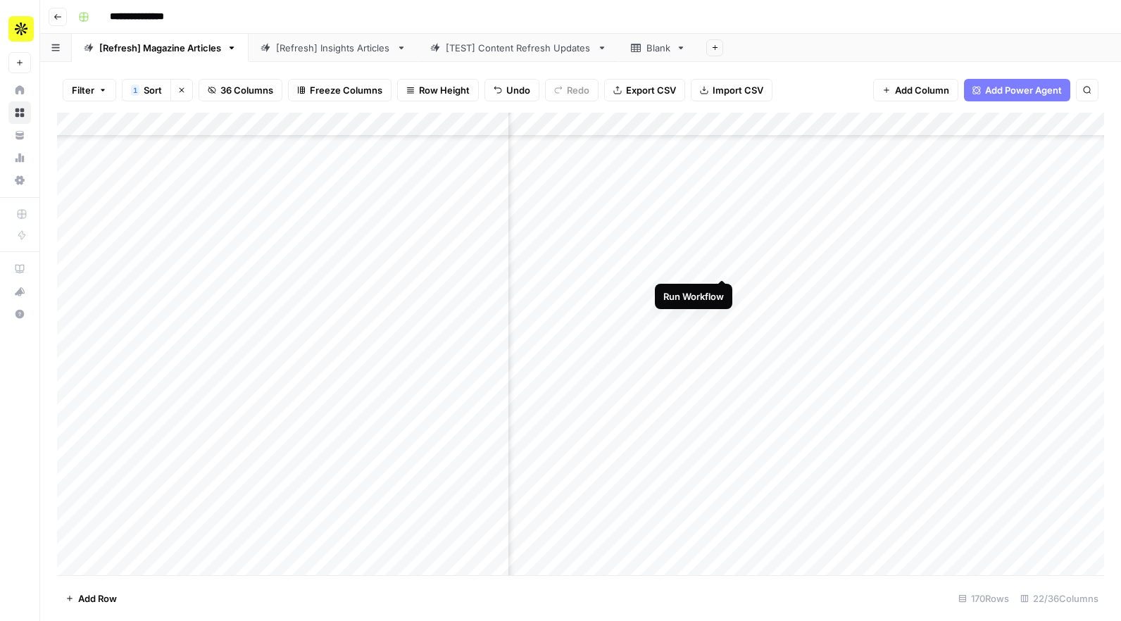
click at [592, 266] on div "Add Column" at bounding box center [580, 344] width 1047 height 463
click at [70, 393] on div "Add Column" at bounding box center [580, 344] width 1047 height 463
click at [58, 455] on div "Add Column" at bounding box center [580, 344] width 1047 height 463
click at [101, 600] on span "Delete 2 Rows" at bounding box center [96, 599] width 63 height 14
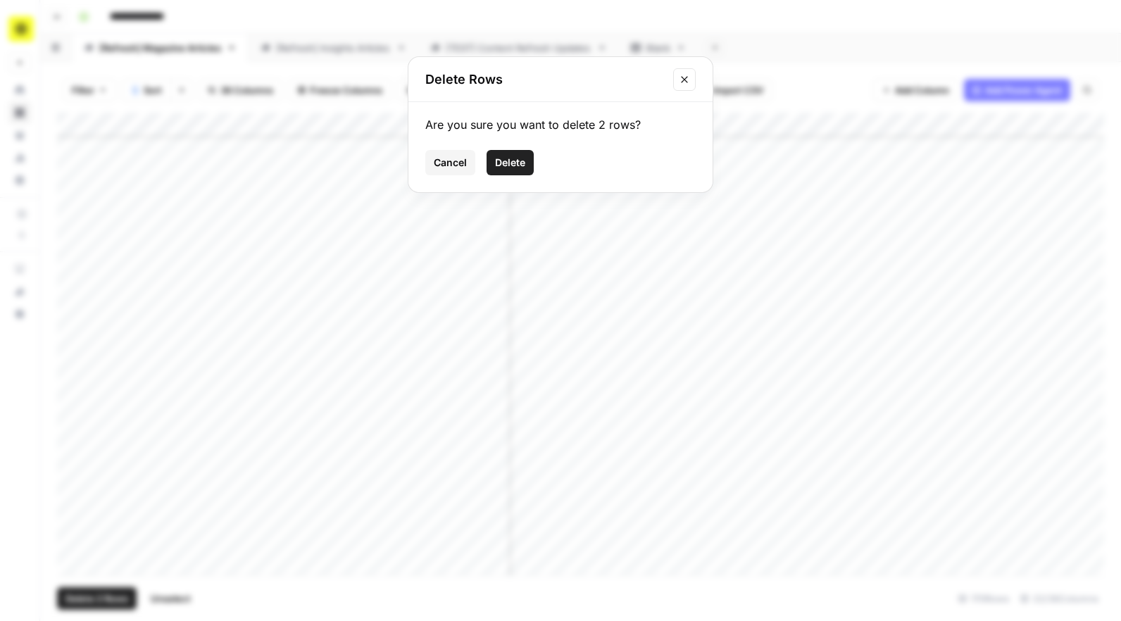
click at [509, 166] on span "Delete" at bounding box center [510, 163] width 30 height 14
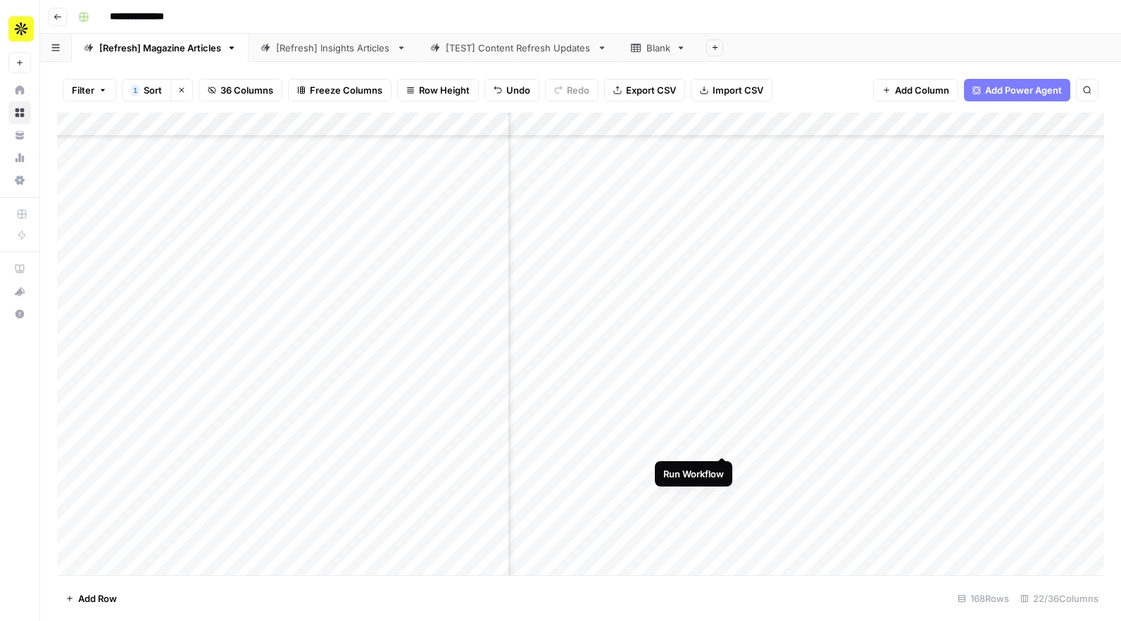
click at [592, 440] on div "Add Column" at bounding box center [580, 344] width 1047 height 463
click at [592, 420] on div "Add Column" at bounding box center [580, 344] width 1047 height 463
click at [592, 464] on div "Add Column" at bounding box center [580, 344] width 1047 height 463
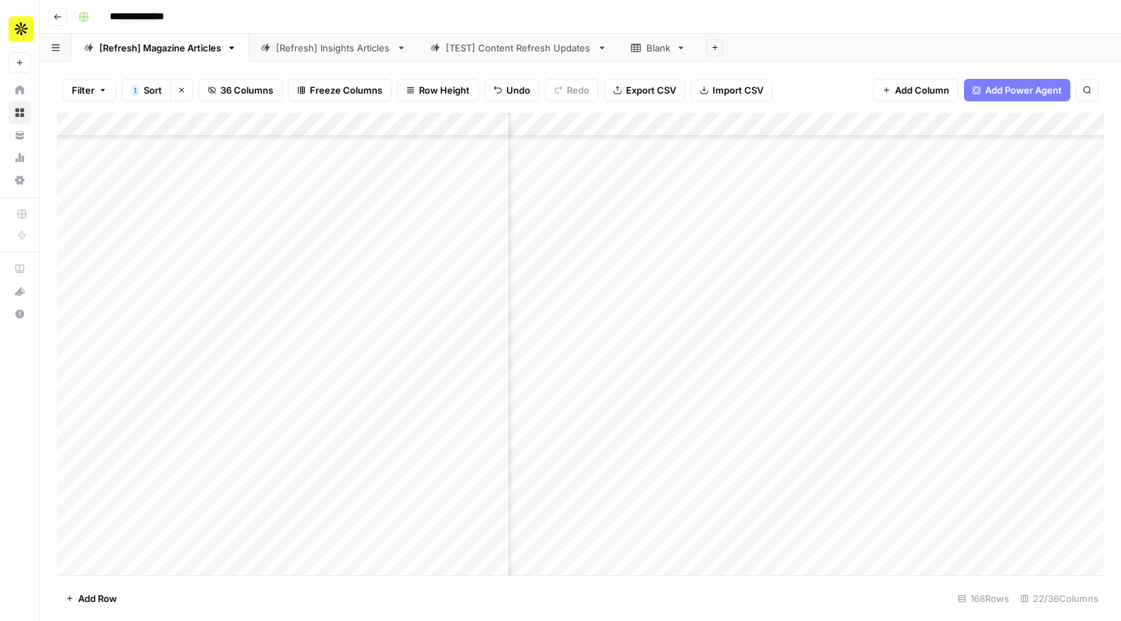
click at [162, 465] on div "Add Column" at bounding box center [580, 344] width 1047 height 463
click at [177, 463] on div "Add Column" at bounding box center [580, 344] width 1047 height 463
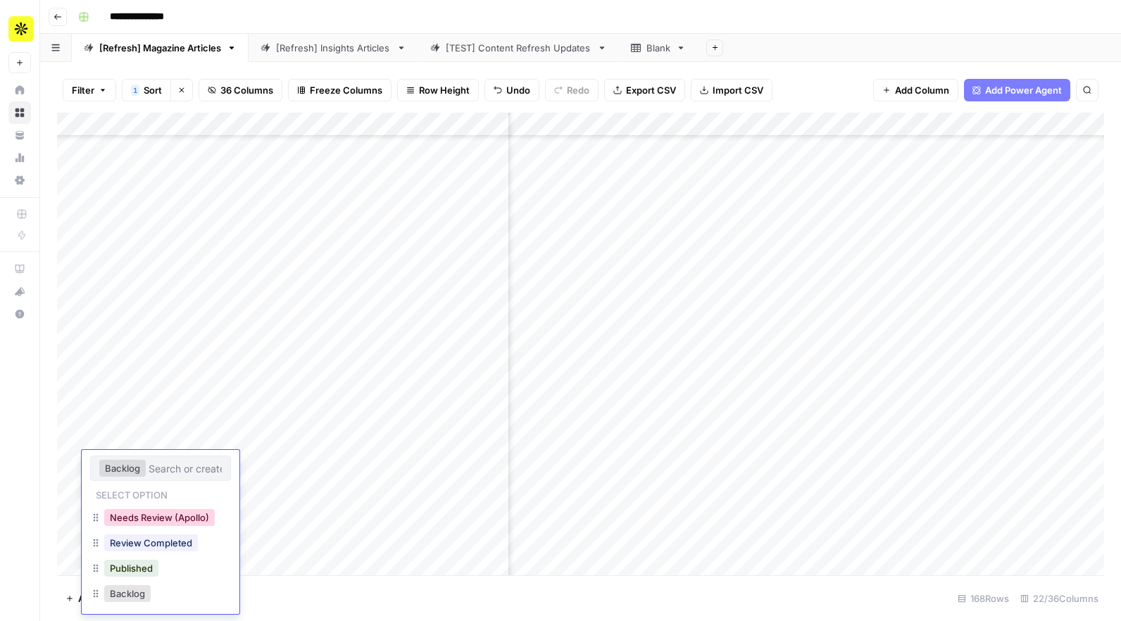
click at [196, 519] on button "Needs Review (Apollo)" at bounding box center [159, 517] width 111 height 17
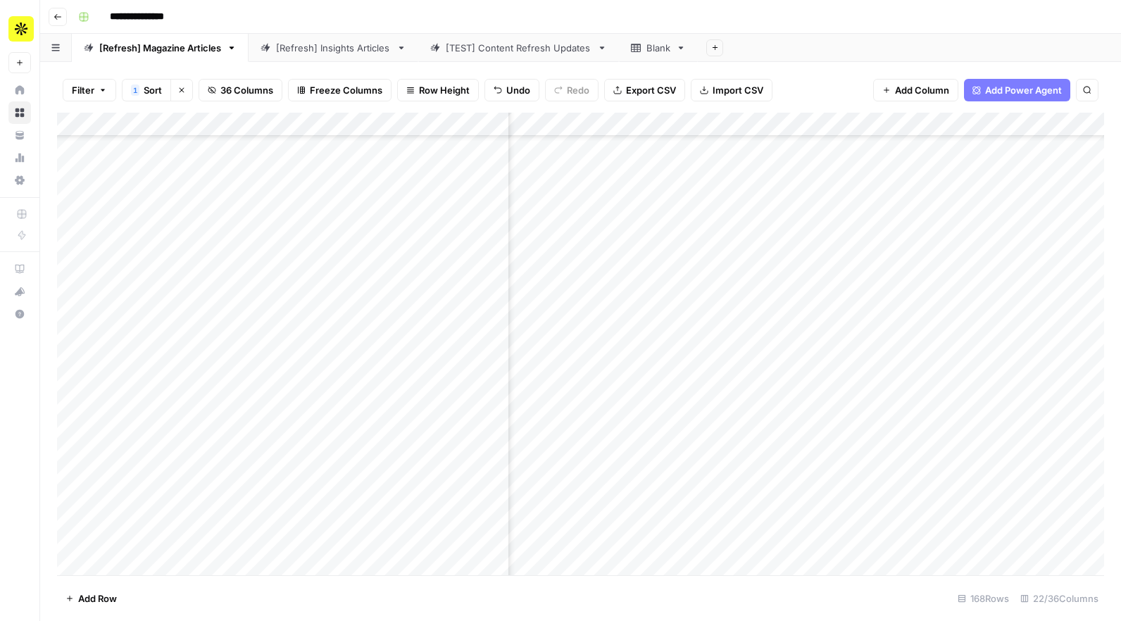
scroll to position [2692, 428]
click at [192, 480] on div "Add Column" at bounding box center [580, 344] width 1047 height 463
click at [178, 477] on div "Add Column" at bounding box center [580, 344] width 1047 height 463
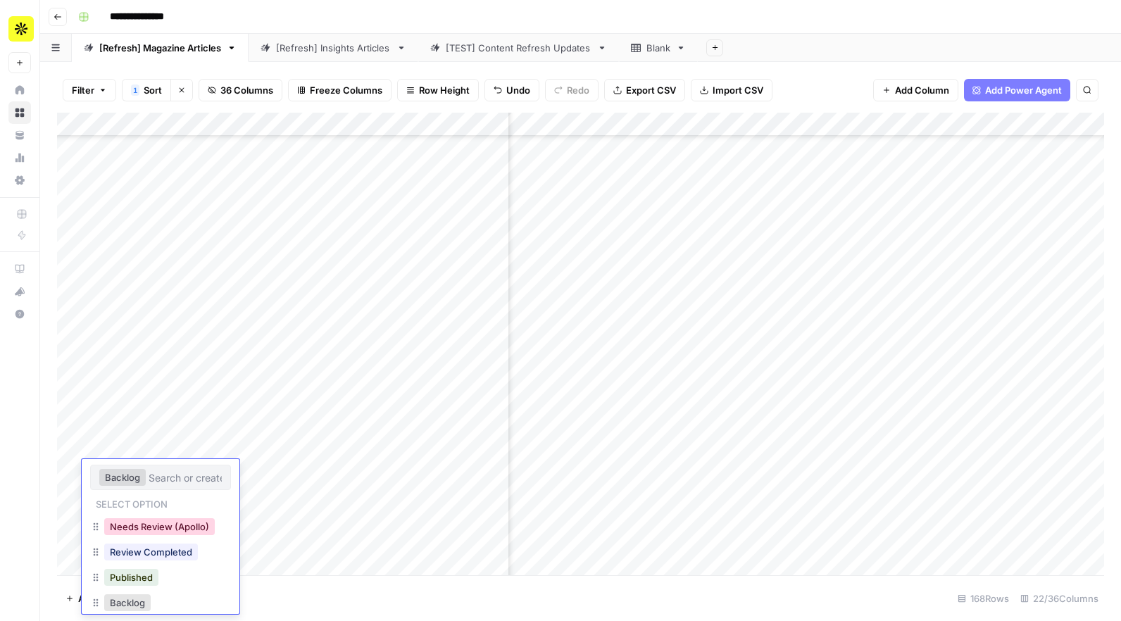
click at [177, 523] on button "Needs Review (Apollo)" at bounding box center [159, 526] width 111 height 17
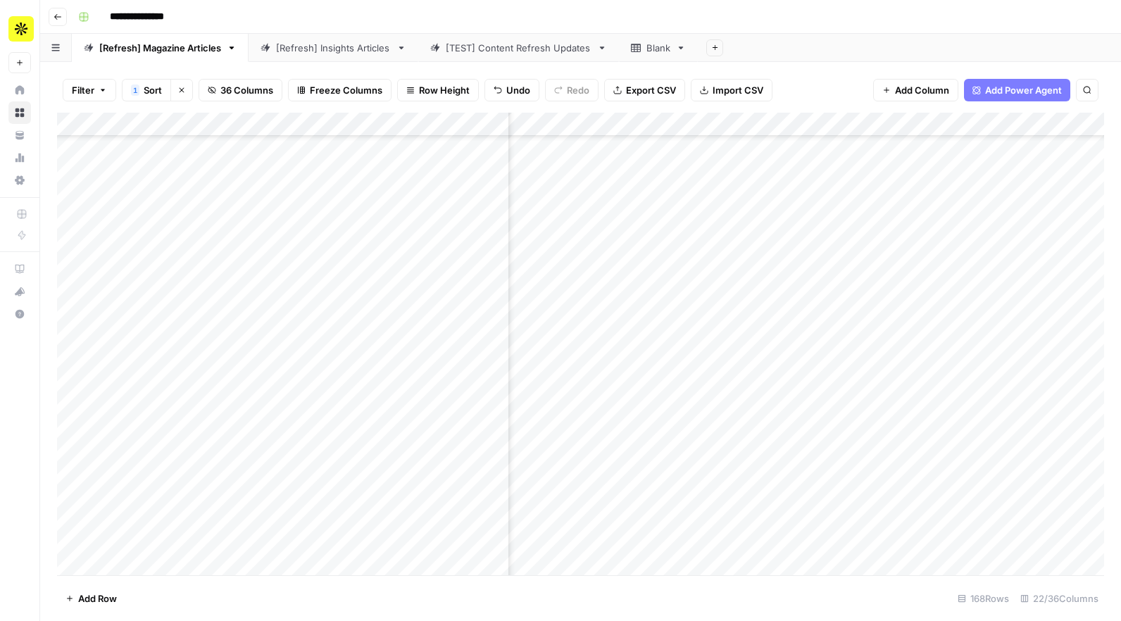
click at [159, 440] on div "Add Column" at bounding box center [580, 344] width 1047 height 463
click at [175, 442] on div "Add Column" at bounding box center [580, 344] width 1047 height 463
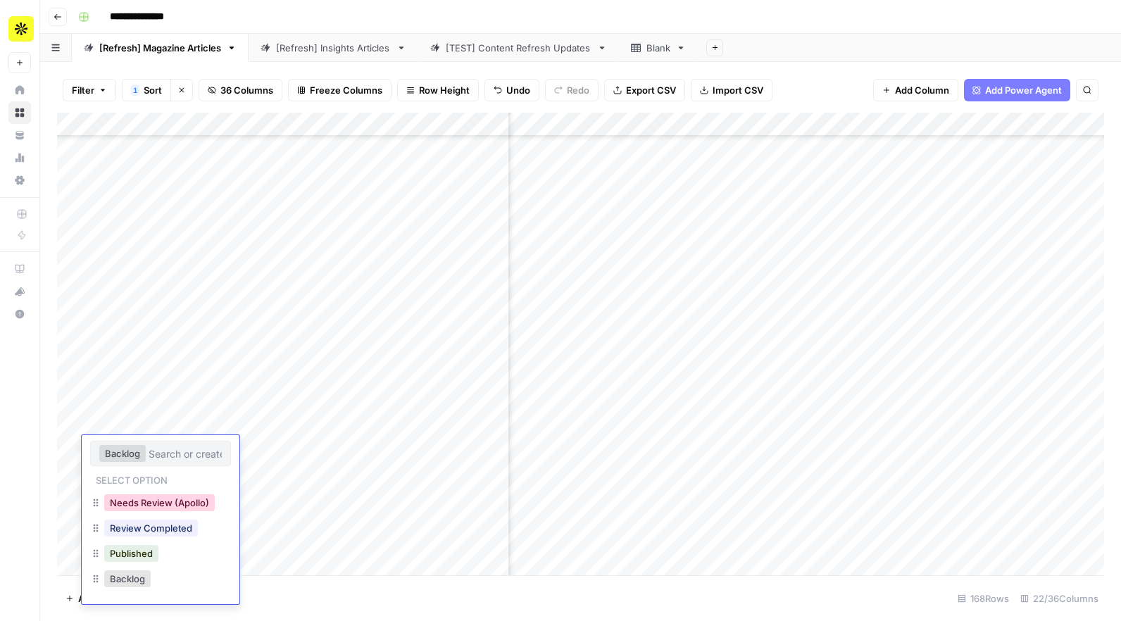
click at [163, 502] on button "Needs Review (Apollo)" at bounding box center [159, 502] width 111 height 17
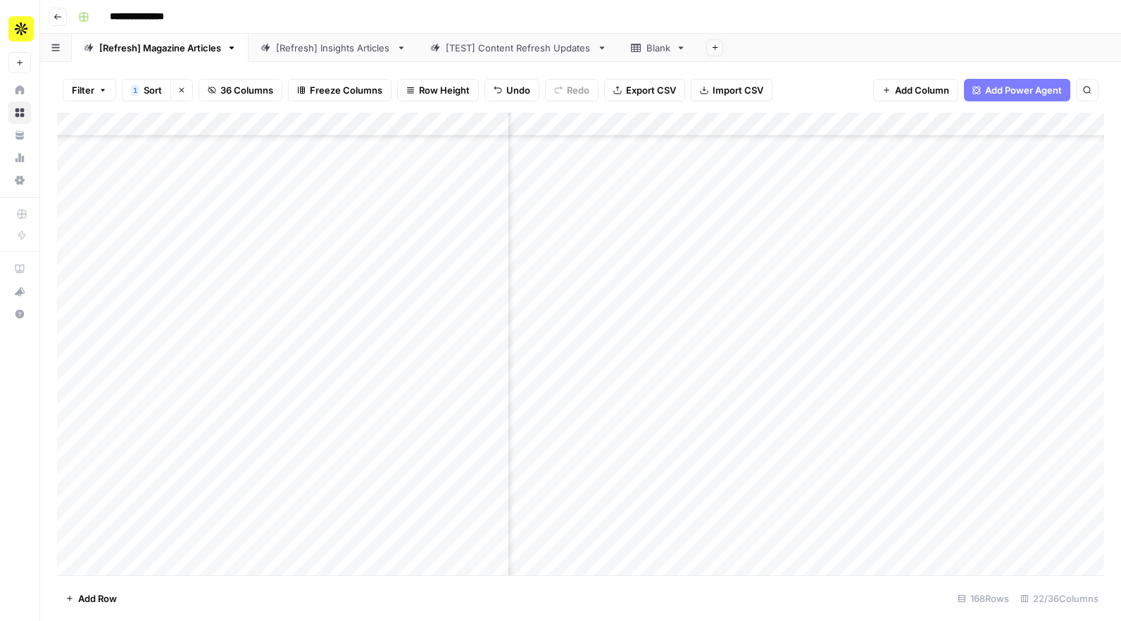
click at [174, 404] on div "Add Column" at bounding box center [580, 344] width 1047 height 463
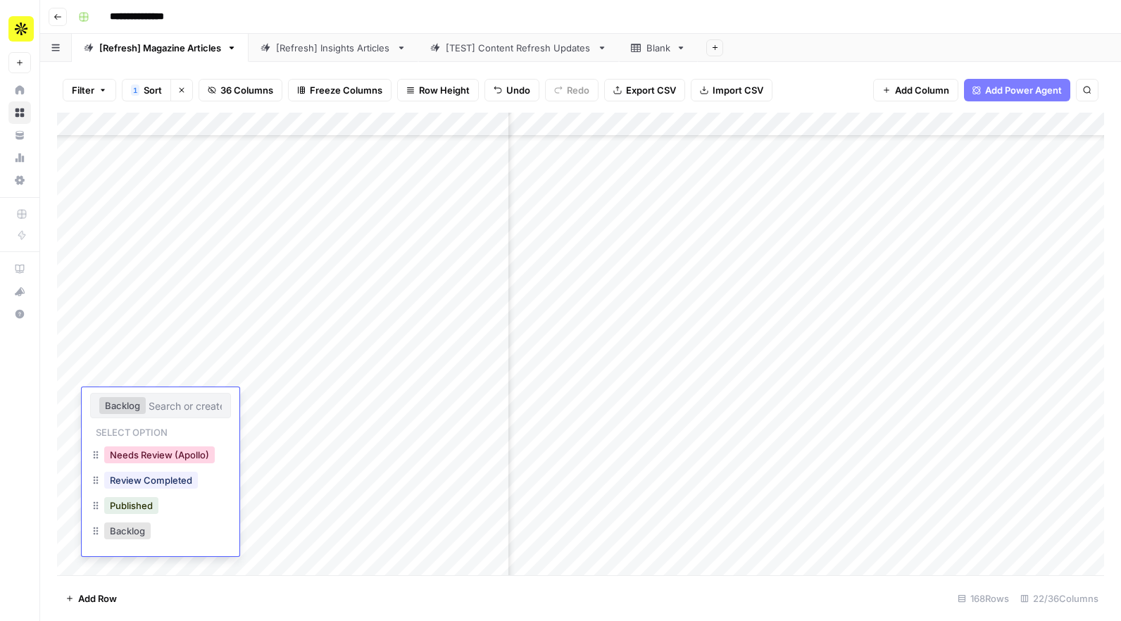
click at [175, 457] on button "Needs Review (Apollo)" at bounding box center [159, 454] width 111 height 17
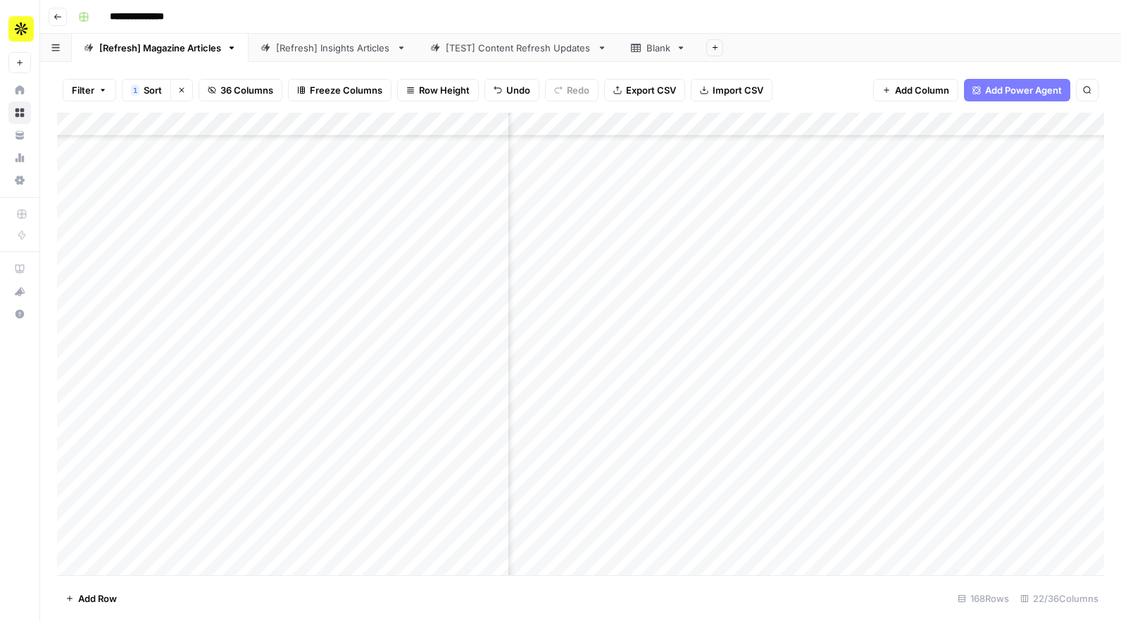
click at [180, 354] on div "Add Column" at bounding box center [580, 344] width 1047 height 463
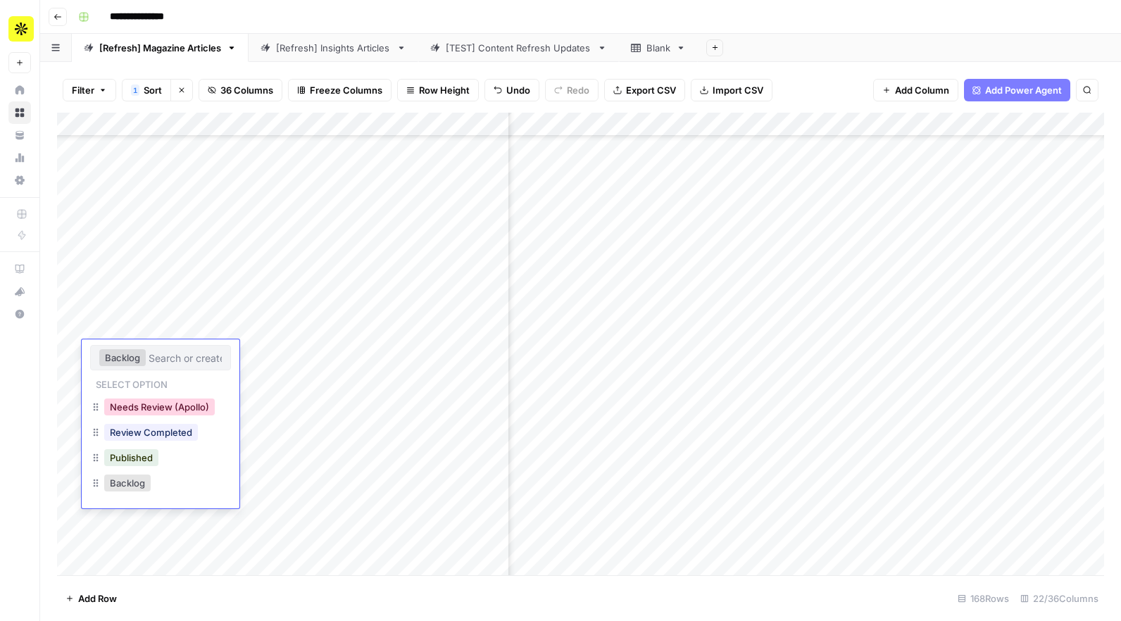
click at [182, 406] on button "Needs Review (Apollo)" at bounding box center [159, 407] width 111 height 17
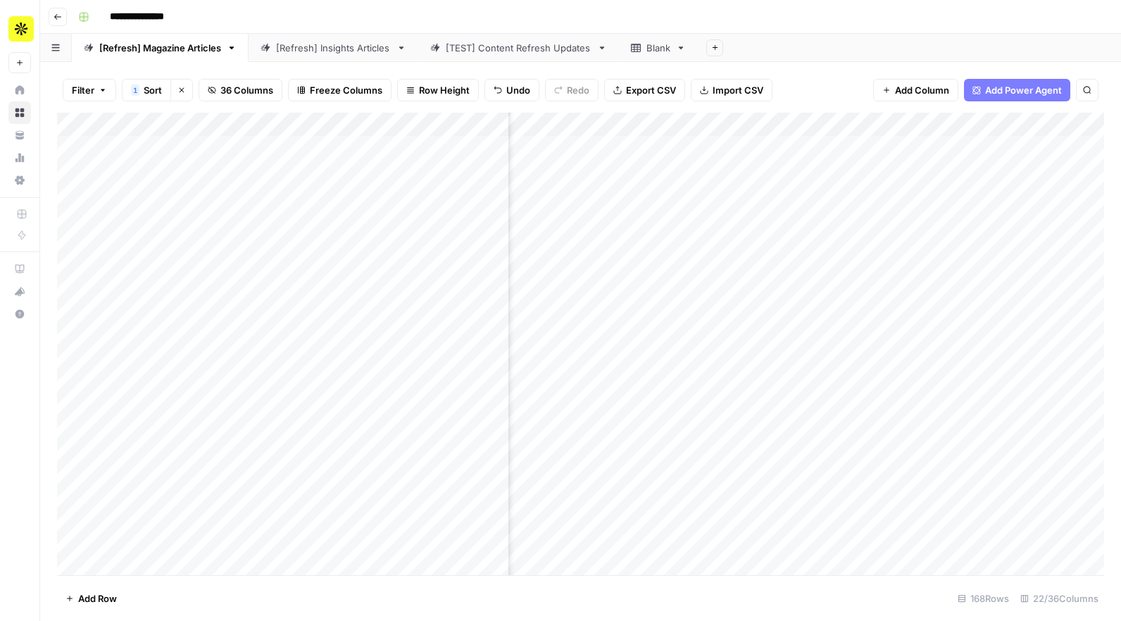
scroll to position [0, 428]
